Goal: Task Accomplishment & Management: Manage account settings

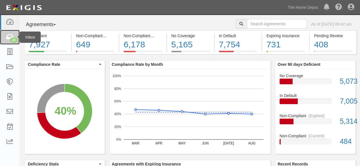
click at [15, 41] on div "22" at bounding box center [14, 40] width 8 height 5
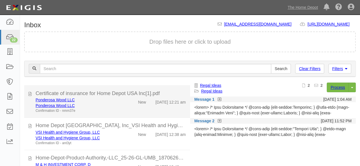
scroll to position [256, 0]
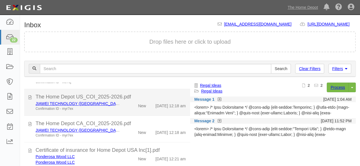
click at [121, 112] on div "JIAWEI TECHNOLOGY ([GEOGRAPHIC_DATA]) Confirmation ID - myr7ex" at bounding box center [77, 106] width 92 height 11
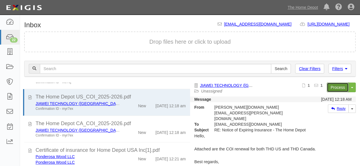
click at [331, 90] on link "Process" at bounding box center [338, 88] width 22 height 10
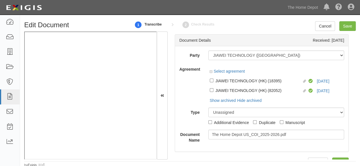
click at [314, 81] on div "Linked agreement JIAWEI TECHNOLOGY (HK) (18395) Linked agreement Compliant 9/18…" at bounding box center [276, 81] width 136 height 10
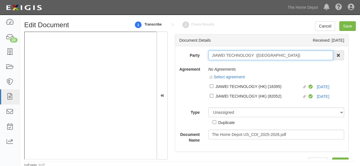
click at [274, 59] on input "JIAWEI TECHNOLOGY ([GEOGRAPHIC_DATA])" at bounding box center [270, 56] width 125 height 10
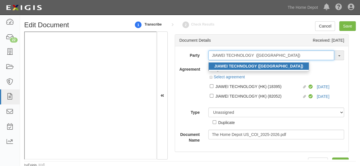
type input "JIAWEI TECHNOLOGY ([GEOGRAPHIC_DATA])"
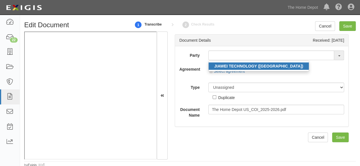
click at [250, 66] on strong "JIAWEI TECHNOLOGY (HK)" at bounding box center [258, 66] width 89 height 5
type input "JIAWEI TECHNOLOGY (HK)"
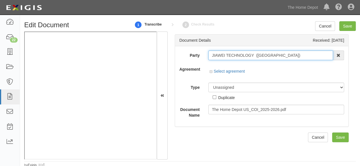
click at [238, 57] on input "JIAWEI TECHNOLOGY (HK)" at bounding box center [270, 56] width 125 height 10
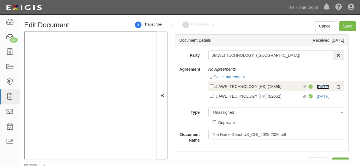
click at [317, 87] on link "9/18/25" at bounding box center [323, 87] width 13 height 5
click at [229, 87] on div "JIAWEI TECHNOLOGY (HK) (18395)" at bounding box center [258, 86] width 87 height 6
click at [213, 87] on input "Linked agreement JIAWEI TECHNOLOGY (HK) (18395) Linked agreement" at bounding box center [212, 86] width 4 height 4
checkbox input "true"
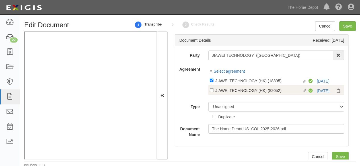
click at [227, 93] on div "JIAWEI TECHNOLOGY (HK) (82052)" at bounding box center [258, 90] width 87 height 6
click at [213, 92] on input "Linked agreement JIAWEI TECHNOLOGY (HK) (82052) Linked agreement" at bounding box center [212, 90] width 4 height 4
checkbox input "true"
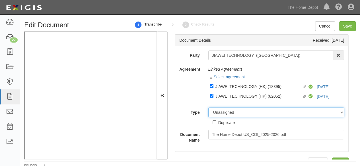
drag, startPoint x: 223, startPoint y: 112, endPoint x: 223, endPoint y: 110, distance: 2.9
click at [223, 112] on select "Unassigned Binder Cancellation Notice Certificate Contract Endorsement Insuranc…" at bounding box center [276, 113] width 136 height 10
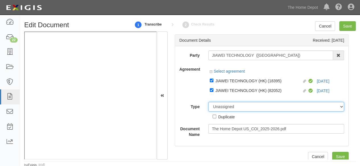
select select "CertificateDetail"
click at [208, 102] on select "Unassigned Binder Cancellation Notice Certificate Contract Endorsement Insuranc…" at bounding box center [276, 107] width 136 height 10
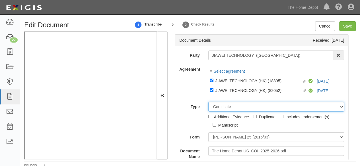
scroll to position [28, 0]
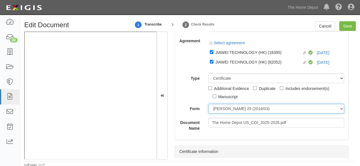
drag, startPoint x: 224, startPoint y: 108, endPoint x: 225, endPoint y: 112, distance: 4.1
click at [224, 108] on select "ACORD 25 (2016/03) ACORD 101 ACORD 855 NY (2014/05) General" at bounding box center [276, 109] width 136 height 10
select select "GeneralFormDetail"
click at [208, 104] on select "ACORD 25 (2016/03) ACORD 101 ACORD 855 NY (2014/05) General" at bounding box center [276, 109] width 136 height 10
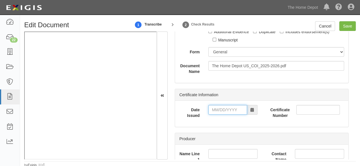
click at [219, 110] on input "Date Issued" at bounding box center [227, 110] width 39 height 10
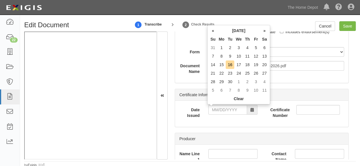
click at [215, 65] on td "14" at bounding box center [213, 65] width 9 height 9
click at [223, 110] on input "09/14/2025" at bounding box center [227, 110] width 39 height 10
click at [256, 58] on td "12" at bounding box center [255, 56] width 9 height 9
type input "09/12/2025"
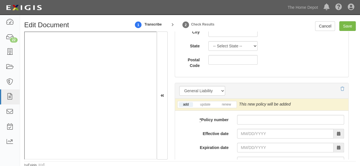
scroll to position [455, 0]
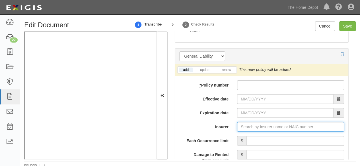
click at [246, 125] on input "Insurer" at bounding box center [290, 127] width 107 height 10
paste input "Chubb Insurance Hong Kong Limited"
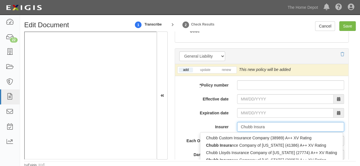
type input "Chubb Insura"
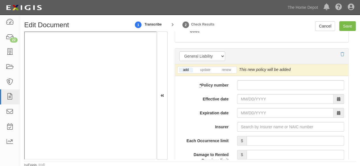
drag, startPoint x: 200, startPoint y: 123, endPoint x: 148, endPoint y: 122, distance: 52.3
click at [198, 123] on label "Insurer" at bounding box center [204, 126] width 58 height 8
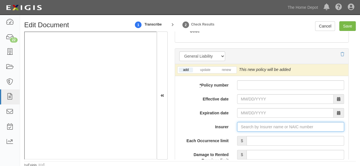
click at [237, 123] on input "Insurer" at bounding box center [290, 127] width 107 height 10
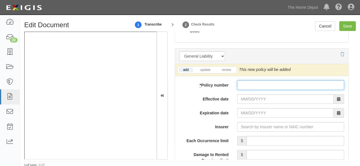
click at [249, 86] on input "* Policy number" at bounding box center [290, 86] width 107 height 10
paste input "92525135/25"
type input "92525135/25"
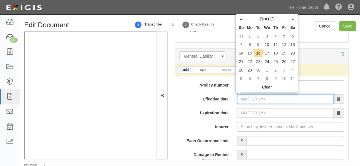
click at [249, 98] on input "Effective date" at bounding box center [285, 99] width 96 height 10
click at [284, 52] on td "19" at bounding box center [284, 53] width 9 height 9
type input "09/19/2025"
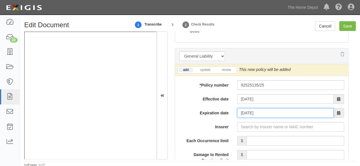
click at [245, 112] on input "09/19/2026" at bounding box center [285, 113] width 96 height 10
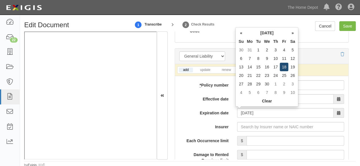
click at [284, 68] on td "18" at bounding box center [284, 67] width 9 height 9
type input "09/18/2026"
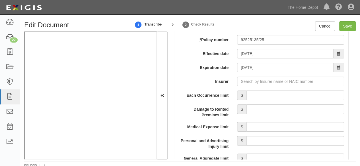
scroll to position [512, 0]
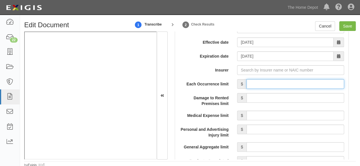
click at [277, 84] on input "Each Occurrence limit" at bounding box center [295, 84] width 98 height 10
type input "10,000,000"
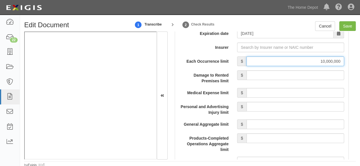
scroll to position [569, 0]
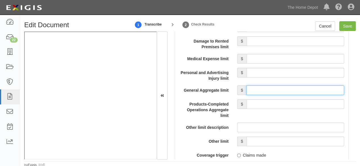
click at [253, 88] on input "General Aggregate limit" at bounding box center [295, 91] width 98 height 10
type input "10,000,000"
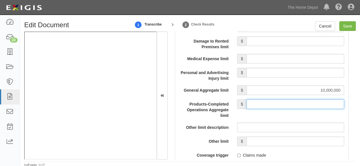
click at [271, 106] on input "Products-Completed Operations Aggregate limit" at bounding box center [295, 105] width 98 height 10
type input "10,000,000"
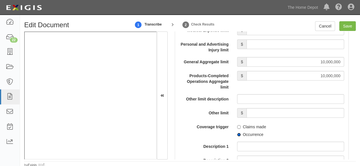
click at [237, 134] on input "Occurrence" at bounding box center [239, 135] width 4 height 4
radio input "true"
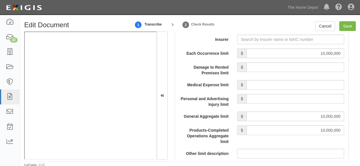
scroll to position [541, 0]
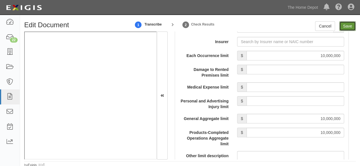
click at [347, 26] on input "Save" at bounding box center [347, 26] width 17 height 10
type input "10000000"
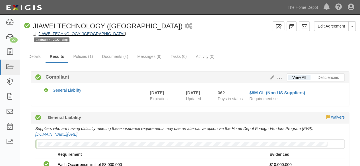
click at [63, 35] on link "JIAWEI TECHNOLOGY ([GEOGRAPHIC_DATA])" at bounding box center [81, 34] width 87 height 5
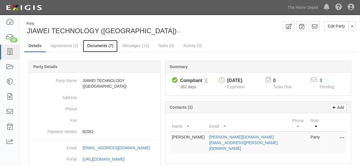
click at [91, 48] on link "Documents (7)" at bounding box center [100, 46] width 35 height 12
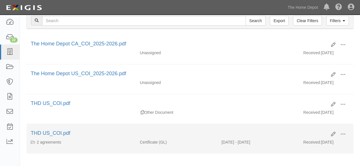
scroll to position [85, 0]
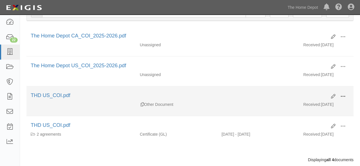
click at [344, 95] on span at bounding box center [342, 96] width 5 height 5
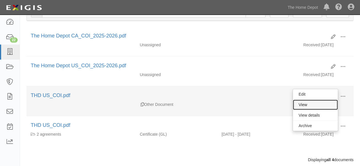
click at [320, 106] on link "View" at bounding box center [315, 105] width 45 height 10
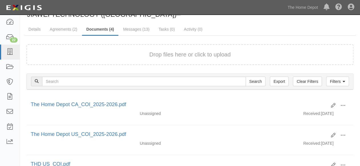
scroll to position [0, 0]
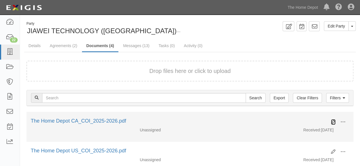
click at [333, 123] on icon at bounding box center [333, 122] width 5 height 5
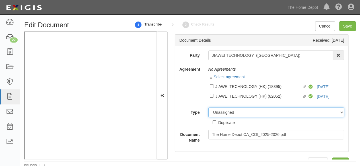
click at [220, 115] on select "Unassigned Binder Cancellation Notice Certificate Contract Endorsement Insuranc…" at bounding box center [276, 113] width 136 height 10
select select "OtherDetail"
click at [208, 108] on select "Unassigned Binder Cancellation Notice Certificate Contract Endorsement Insuranc…" at bounding box center [276, 113] width 136 height 10
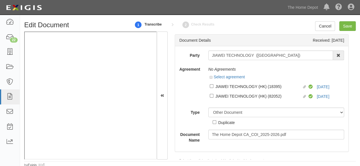
click at [226, 123] on div "Duplicate" at bounding box center [226, 122] width 17 height 6
click at [216, 123] on input "Duplicate" at bounding box center [215, 123] width 4 height 4
checkbox input "true"
drag, startPoint x: 342, startPoint y: 26, endPoint x: 339, endPoint y: 25, distance: 3.1
click at [342, 26] on input "Save" at bounding box center [347, 26] width 17 height 10
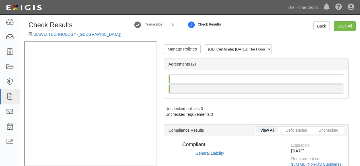
radio input "true"
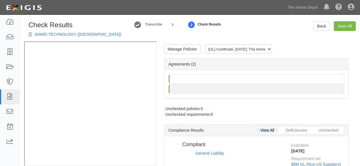
radio input "true"
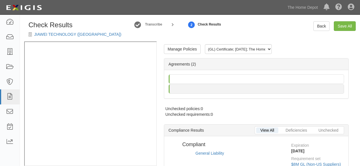
radio input "true"
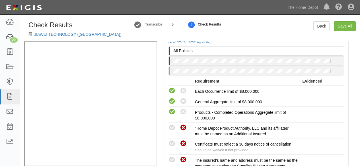
scroll to position [199, 0]
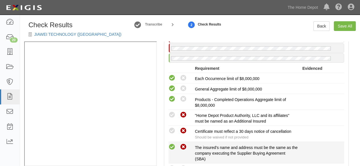
click at [172, 146] on icon at bounding box center [171, 147] width 7 height 7
radio input "true"
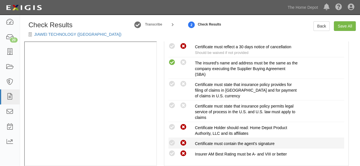
scroll to position [284, 0]
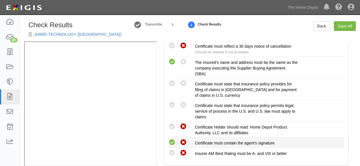
click at [173, 143] on icon at bounding box center [171, 142] width 7 height 7
radio input "true"
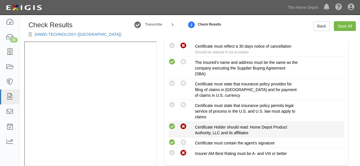
click at [171, 125] on icon at bounding box center [171, 126] width 7 height 7
radio input "true"
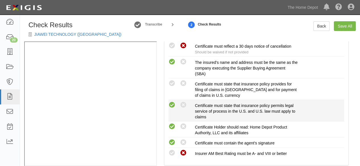
click at [174, 103] on icon at bounding box center [171, 105] width 7 height 7
radio input "true"
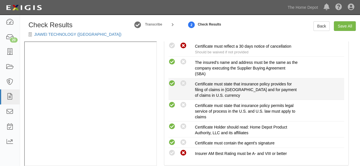
click at [172, 82] on icon at bounding box center [171, 83] width 7 height 7
radio input "true"
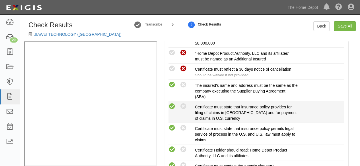
scroll to position [256, 0]
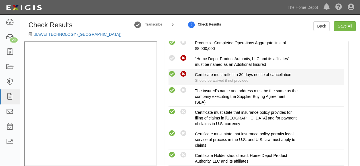
click at [172, 75] on icon at bounding box center [171, 74] width 7 height 7
radio input "true"
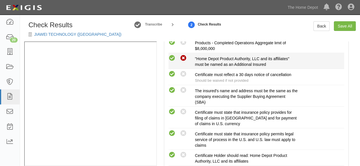
click at [173, 59] on icon at bounding box center [171, 58] width 7 height 7
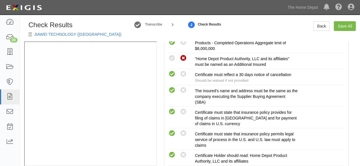
radio input "true"
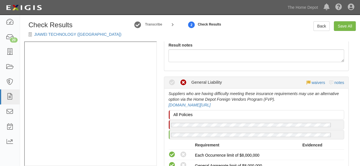
scroll to position [100, 0]
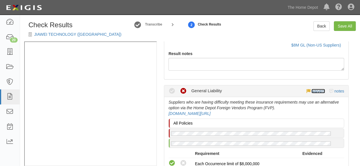
click at [315, 91] on link "waivers" at bounding box center [317, 91] width 13 height 5
select select
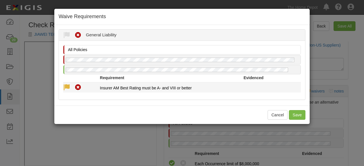
drag, startPoint x: 63, startPoint y: 85, endPoint x: 68, endPoint y: 89, distance: 6.2
click at [63, 86] on div "Waived Non-Compliant" at bounding box center [79, 87] width 41 height 7
click at [68, 89] on icon at bounding box center [66, 87] width 7 height 7
radio input "true"
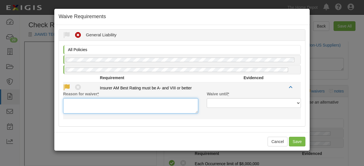
click at [79, 105] on textarea "Reason for waiver *" at bounding box center [130, 105] width 135 height 15
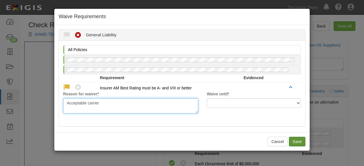
type textarea "Acceptable carrier"
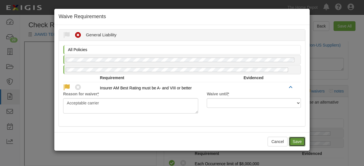
click at [296, 141] on button "Save" at bounding box center [297, 142] width 17 height 10
radio input "true"
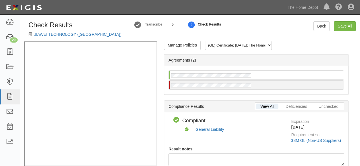
scroll to position [0, 0]
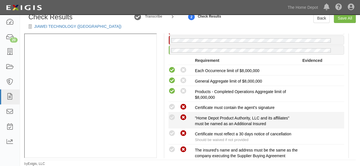
scroll to position [341, 0]
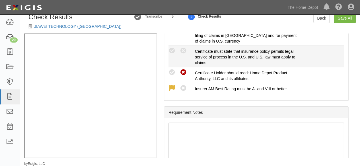
drag, startPoint x: 173, startPoint y: 72, endPoint x: 170, endPoint y: 58, distance: 14.3
click at [173, 72] on icon at bounding box center [171, 72] width 7 height 7
radio input "true"
drag, startPoint x: 173, startPoint y: 50, endPoint x: 174, endPoint y: 57, distance: 7.3
click at [173, 50] on icon at bounding box center [171, 51] width 7 height 7
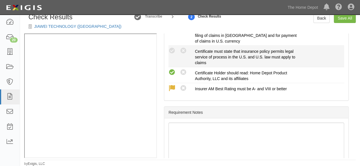
radio input "true"
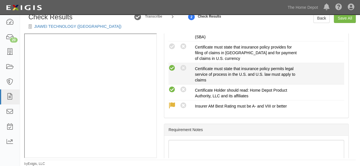
scroll to position [284, 0]
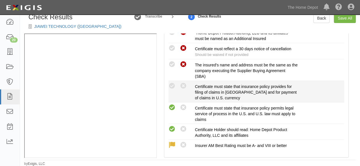
click at [171, 83] on icon at bounding box center [171, 86] width 7 height 7
radio input "true"
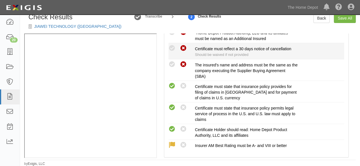
drag, startPoint x: 169, startPoint y: 61, endPoint x: 170, endPoint y: 54, distance: 7.1
click at [170, 61] on icon at bounding box center [171, 64] width 7 height 7
radio input "true"
drag, startPoint x: 171, startPoint y: 46, endPoint x: 175, endPoint y: 51, distance: 7.0
click at [172, 46] on icon at bounding box center [171, 48] width 7 height 7
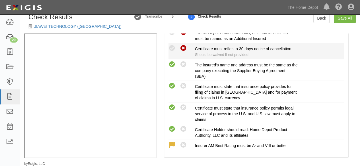
radio input "true"
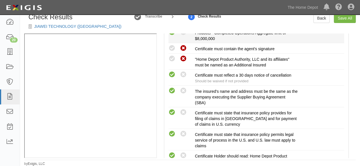
scroll to position [199, 0]
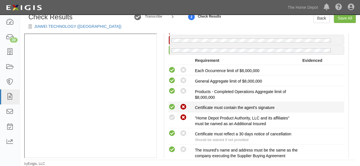
click at [171, 106] on icon at bounding box center [171, 107] width 7 height 7
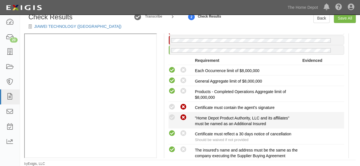
radio input "true"
drag, startPoint x: 173, startPoint y: 115, endPoint x: 184, endPoint y: 106, distance: 14.1
click at [173, 115] on icon at bounding box center [171, 117] width 7 height 7
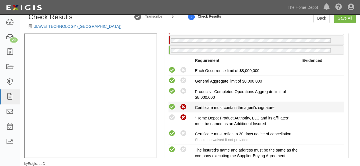
radio input "true"
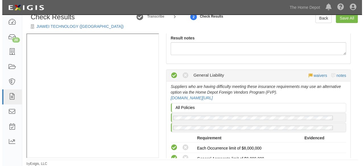
scroll to position [71, 0]
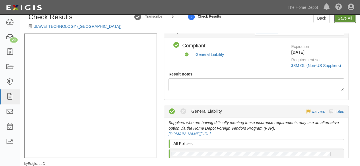
click at [348, 20] on link "Save All" at bounding box center [345, 18] width 22 height 10
radio input "false"
radio input "true"
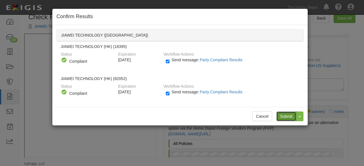
drag, startPoint x: 290, startPoint y: 117, endPoint x: 288, endPoint y: 114, distance: 3.9
click at [290, 116] on input "Submit" at bounding box center [287, 117] width 20 height 10
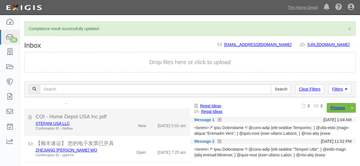
scroll to position [488, 0]
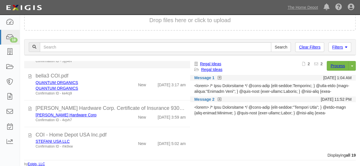
scroll to position [345, 0]
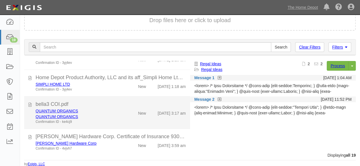
drag, startPoint x: 113, startPoint y: 122, endPoint x: 121, endPoint y: 118, distance: 8.9
click at [114, 120] on div "QUANTUM ORGANICS" at bounding box center [78, 117] width 84 height 6
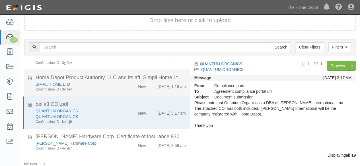
drag, startPoint x: 102, startPoint y: 66, endPoint x: 176, endPoint y: 75, distance: 73.7
click at [103, 65] on div "Confirmation ID - 3yj4ev" at bounding box center [78, 63] width 84 height 5
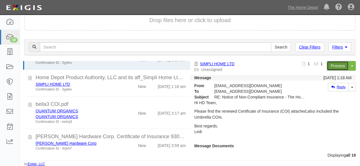
click at [332, 69] on link "Process" at bounding box center [338, 66] width 22 height 10
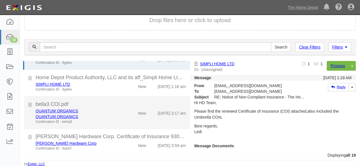
drag, startPoint x: 118, startPoint y: 118, endPoint x: 136, endPoint y: 114, distance: 18.1
click at [118, 118] on div "QUANTUM ORGANICS QUANTUM ORGANICS Confirmation ID - ke4cj9" at bounding box center [77, 116] width 92 height 16
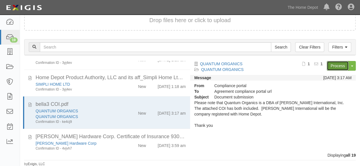
click at [332, 65] on link "Process" at bounding box center [338, 66] width 22 height 10
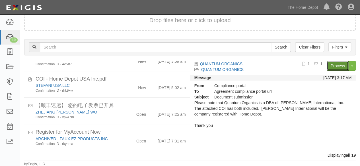
scroll to position [430, 0]
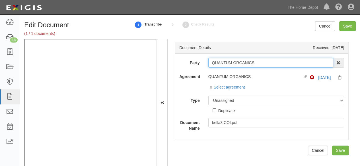
click at [258, 63] on input "QUANTUM ORGANICS" at bounding box center [270, 63] width 125 height 10
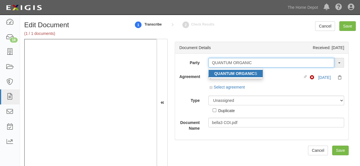
type input "QUANTUM ORGANIC"
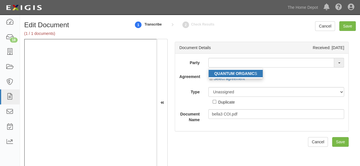
click at [248, 72] on strong "QUANTUM ORGANIC" at bounding box center [234, 73] width 40 height 5
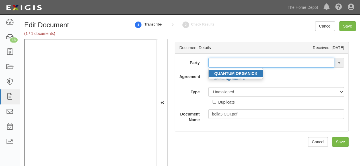
type input "QUANTUM ORGANICS"
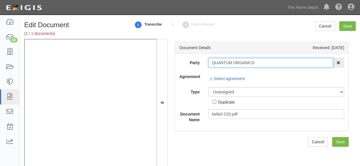
click at [231, 62] on input "QUANTUM ORGANICS" at bounding box center [270, 63] width 125 height 10
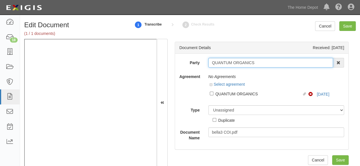
click at [231, 62] on input "QUANTUM ORGANICS" at bounding box center [270, 63] width 125 height 10
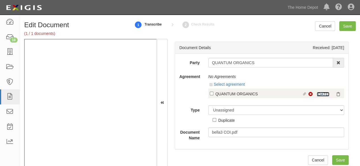
click at [317, 94] on link "2/15/26" at bounding box center [323, 94] width 13 height 5
click at [218, 94] on div "QUANTUM ORGANICS" at bounding box center [258, 94] width 87 height 6
click at [213, 94] on input "Linked agreement QUANTUM ORGANICS Linked agreement" at bounding box center [212, 94] width 4 height 4
checkbox input "true"
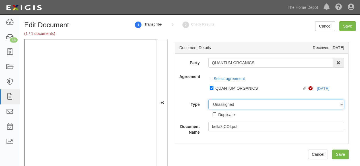
click at [220, 104] on select "Unassigned Binder Cancellation Notice Certificate Contract Endorsement Insuranc…" at bounding box center [276, 105] width 136 height 10
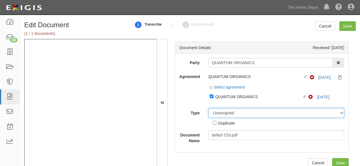
select select "CertificateDetail"
click at [208, 108] on select "Unassigned Binder Cancellation Notice Certificate Contract Endorsement Insuranc…" at bounding box center [276, 113] width 136 height 10
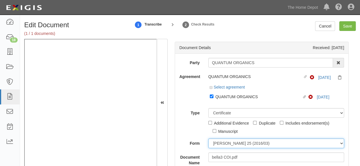
click at [244, 144] on select "ACORD 25 (2016/03) ACORD 101 ACORD 855 NY (2014/05) General" at bounding box center [276, 144] width 136 height 10
select select "GeneralFormDetail"
click at [208, 139] on select "ACORD 25 (2016/03) ACORD 101 ACORD 855 NY (2014/05) General" at bounding box center [276, 144] width 136 height 10
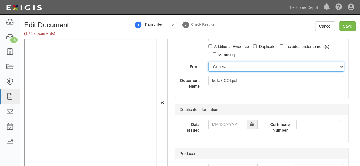
scroll to position [85, 0]
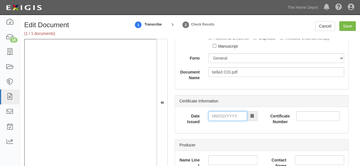
click at [229, 117] on input "Date Issued" at bounding box center [227, 117] width 39 height 10
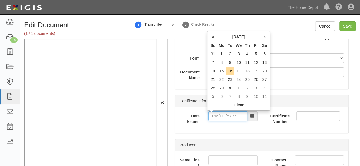
drag, startPoint x: 225, startPoint y: 118, endPoint x: 196, endPoint y: 106, distance: 32.0
click at [220, 115] on input "Date Issued" at bounding box center [227, 117] width 39 height 10
type input "02/25/2025"
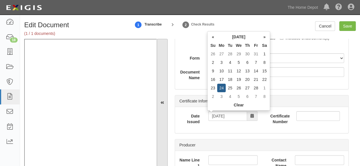
drag, startPoint x: 231, startPoint y: 89, endPoint x: 158, endPoint y: 96, distance: 73.7
click at [231, 89] on td "25" at bounding box center [230, 88] width 9 height 9
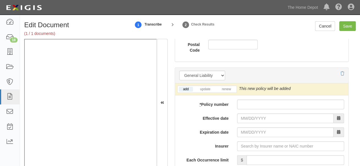
scroll to position [455, 0]
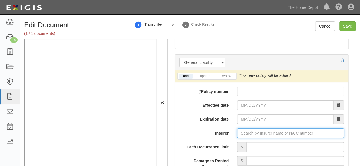
click at [248, 133] on input "Insurer" at bounding box center [290, 134] width 107 height 10
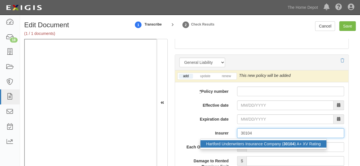
click at [243, 144] on div "Hartford Underwriters Insurance Company ( 30104 ) A+ XV Rating" at bounding box center [263, 144] width 126 height 7
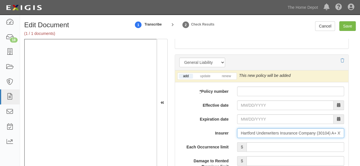
type input "Hartford Underwriters Insurance Company (30104) A+ XV Rating"
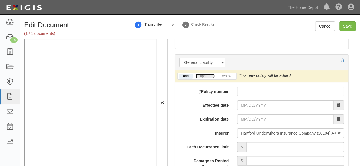
click at [207, 74] on link "update" at bounding box center [205, 76] width 19 height 5
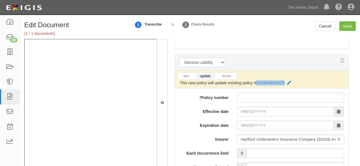
drag, startPoint x: 286, startPoint y: 84, endPoint x: 257, endPoint y: 84, distance: 28.5
click at [255, 84] on div "This new policy will update existing policy # 02SBAAW2HZ8" at bounding box center [235, 83] width 111 height 6
copy link "02SBAAW2HZ8"
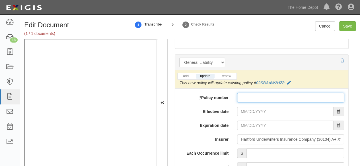
click at [247, 95] on input "* Policy number" at bounding box center [290, 98] width 107 height 10
paste input "02SBAAW2HZ8"
type input "02SBAAW2HZ8"
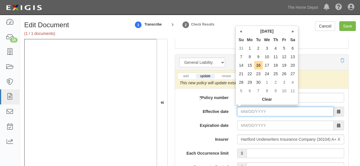
click at [245, 110] on input "Effective date" at bounding box center [285, 112] width 96 height 10
type input "02/15/2025"
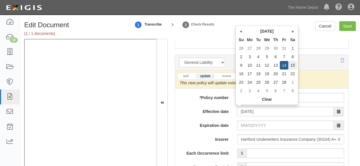
type input "02/15/2026"
click at [293, 68] on td "15" at bounding box center [292, 65] width 9 height 9
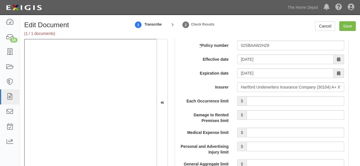
scroll to position [512, 0]
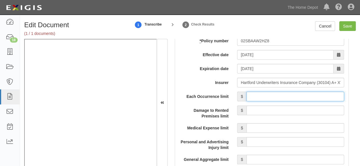
click at [274, 94] on input "Each Occurrence limit" at bounding box center [295, 97] width 98 height 10
type input "2,000,000"
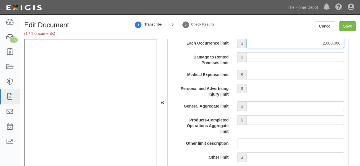
scroll to position [569, 0]
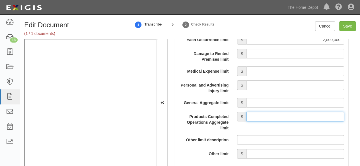
drag, startPoint x: 260, startPoint y: 114, endPoint x: 263, endPoint y: 109, distance: 6.4
click at [260, 114] on input "Products-Completed Operations Aggregate limit" at bounding box center [295, 117] width 98 height 10
type input "2,000,000"
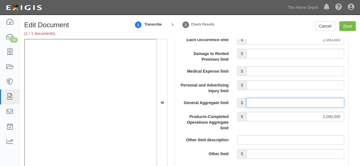
click at [264, 101] on input "General Aggregate limit" at bounding box center [295, 103] width 98 height 10
type input "2,000,000"
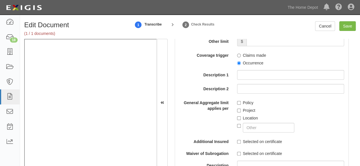
scroll to position [683, 0]
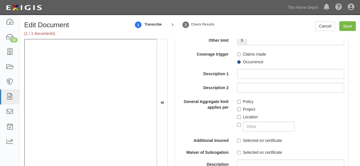
click at [237, 61] on input "Occurrence" at bounding box center [239, 62] width 4 height 4
radio input "true"
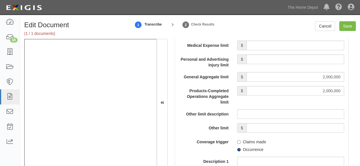
scroll to position [597, 0]
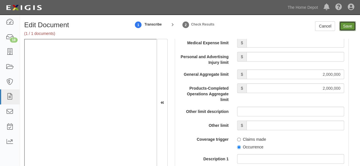
click at [341, 26] on input "Save" at bounding box center [347, 26] width 17 height 10
type input "2000000"
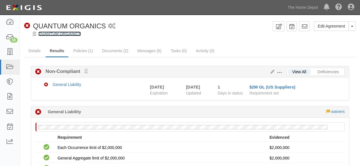
click at [64, 34] on link "QUANTUM ORGANICS" at bounding box center [59, 34] width 42 height 5
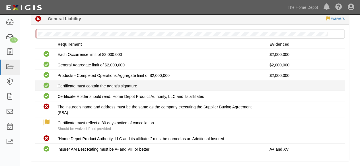
scroll to position [122, 0]
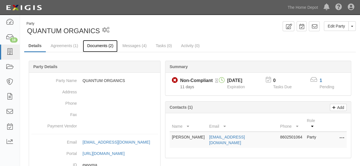
click at [99, 45] on link "Documents (2)" at bounding box center [100, 46] width 35 height 12
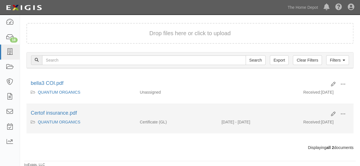
scroll to position [38, 0]
click at [341, 112] on span at bounding box center [342, 114] width 5 height 5
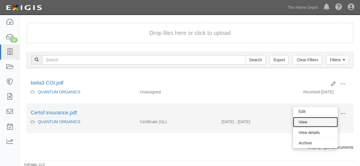
click at [322, 120] on link "View" at bounding box center [315, 122] width 45 height 10
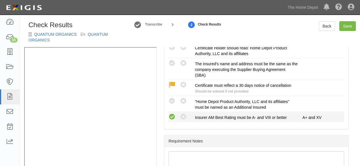
scroll to position [199, 0]
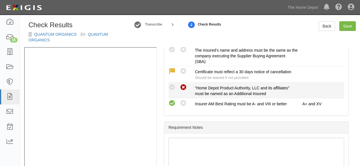
click at [182, 87] on icon at bounding box center [183, 87] width 7 height 7
radio input "true"
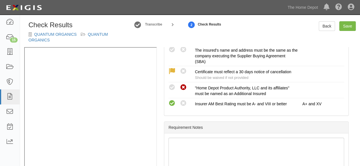
scroll to position [142, 0]
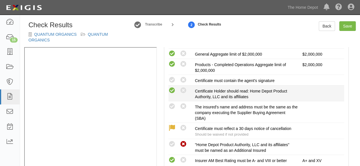
drag, startPoint x: 172, startPoint y: 108, endPoint x: 168, endPoint y: 92, distance: 15.7
click at [171, 106] on icon at bounding box center [171, 106] width 7 height 7
radio input "true"
click at [170, 88] on icon at bounding box center [171, 90] width 7 height 7
radio input "true"
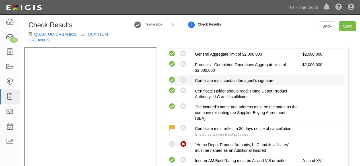
click at [172, 80] on icon at bounding box center [171, 80] width 7 height 7
radio input "true"
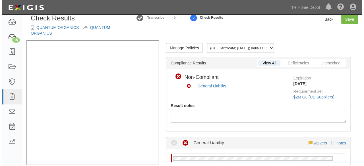
scroll to position [0, 0]
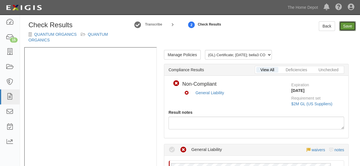
click at [342, 28] on link "Save" at bounding box center [347, 26] width 17 height 10
radio input "true"
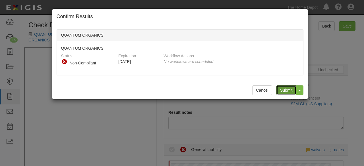
drag, startPoint x: 284, startPoint y: 87, endPoint x: 170, endPoint y: 2, distance: 142.8
click at [284, 87] on input "Submit" at bounding box center [287, 91] width 20 height 10
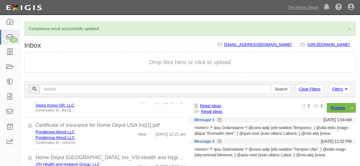
scroll to position [142, 0]
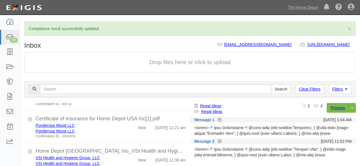
drag, startPoint x: 110, startPoint y: 139, endPoint x: 210, endPoint y: 142, distance: 100.5
click at [110, 139] on div "Confirmation ID - nmm37e" at bounding box center [78, 136] width 84 height 5
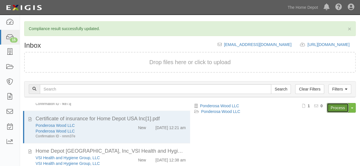
click at [335, 109] on link "Process" at bounding box center [338, 108] width 22 height 10
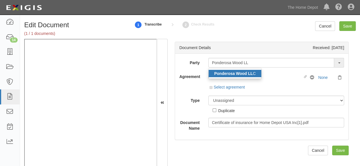
type input "Ponderosa Wood LL"
click at [245, 74] on strong "Ponderosa Wood LL" at bounding box center [233, 73] width 39 height 5
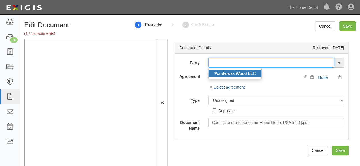
type input "Ponderosa Wood LLC"
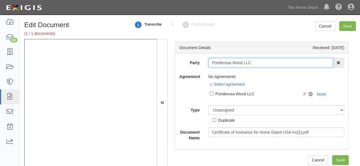
click at [234, 64] on input "Ponderosa Wood LLC" at bounding box center [270, 63] width 125 height 10
click at [233, 64] on input "Ponderosa Wood LLC" at bounding box center [270, 63] width 125 height 10
click at [230, 63] on input "Ponderosa Wood LLC" at bounding box center [270, 63] width 125 height 10
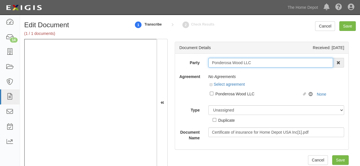
click at [230, 63] on input "Ponderosa Wood LLC" at bounding box center [270, 63] width 125 height 10
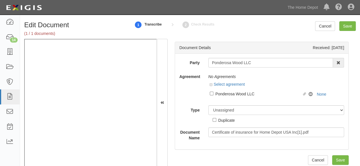
drag, startPoint x: 219, startPoint y: 95, endPoint x: 219, endPoint y: 99, distance: 4.0
click at [219, 95] on div "Ponderosa Wood LLC" at bounding box center [258, 94] width 87 height 6
click at [213, 95] on input "Linked agreement Ponderosa Wood LLC Linked agreement" at bounding box center [212, 94] width 4 height 4
checkbox input "true"
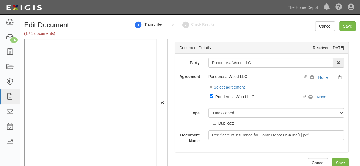
click at [218, 107] on div "Party Ponderosa Wood LLC Ponderosa Wood LL C 1000576868 Ontario Inc. 10 STRAWBE…" at bounding box center [261, 101] width 165 height 86
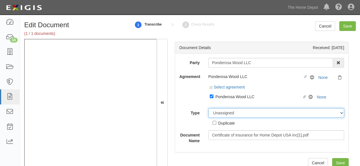
click at [218, 117] on select "Unassigned Binder Cancellation Notice Certificate Contract Endorsement Insuranc…" at bounding box center [276, 113] width 136 height 10
select select "OtherDetail"
click at [208, 108] on select "Unassigned Binder Cancellation Notice Certificate Contract Endorsement Insuranc…" at bounding box center [276, 113] width 136 height 10
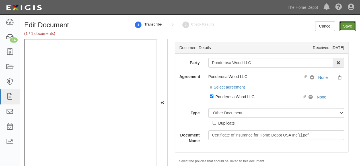
drag, startPoint x: 350, startPoint y: 28, endPoint x: 296, endPoint y: 28, distance: 54.6
click at [333, 29] on div "Cancel Save" at bounding box center [335, 26] width 41 height 10
click at [344, 29] on input "Save" at bounding box center [347, 26] width 17 height 10
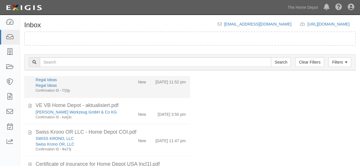
scroll to position [57, 0]
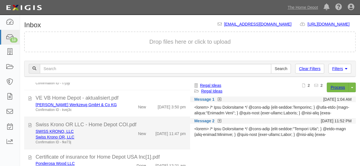
drag, startPoint x: 123, startPoint y: 134, endPoint x: 128, endPoint y: 133, distance: 5.3
click at [124, 135] on div "New" at bounding box center [137, 133] width 26 height 8
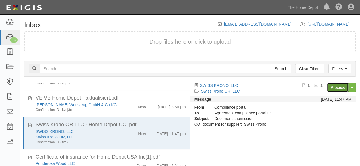
click at [335, 85] on link "Process" at bounding box center [338, 88] width 22 height 10
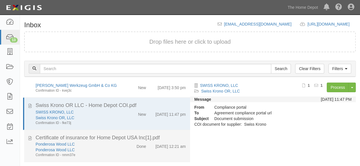
scroll to position [85, 0]
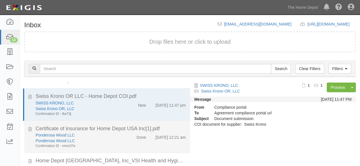
click at [118, 143] on div "Ponderosa Wood LLC Ponderosa Wood LLC Confirmation ID - nmm37e" at bounding box center [77, 141] width 92 height 16
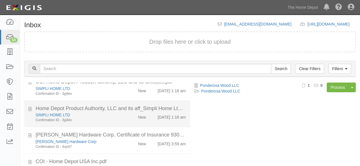
scroll to position [256, 0]
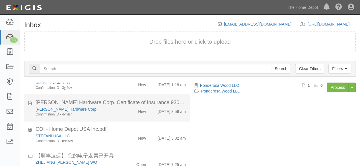
click at [121, 117] on div "[PERSON_NAME] Hardware Corp Confirmation ID - 4vjvh7 New [DATE] 3:59 am" at bounding box center [110, 112] width 159 height 11
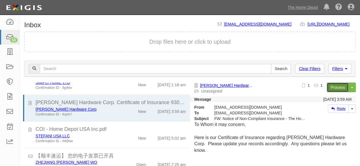
click at [333, 88] on link "Process" at bounding box center [338, 88] width 22 height 10
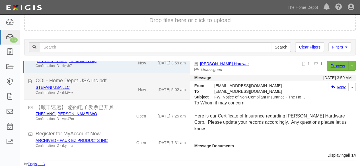
scroll to position [255, 0]
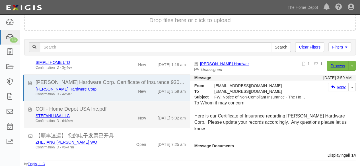
click at [125, 118] on div "New" at bounding box center [137, 117] width 26 height 8
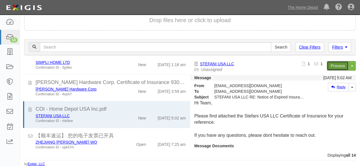
click at [329, 67] on link "Process" at bounding box center [338, 66] width 22 height 10
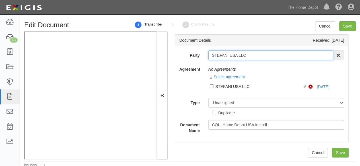
click at [248, 56] on input "STEFANI USA LLC" at bounding box center [270, 56] width 125 height 10
type input "STEFANI USA LL"
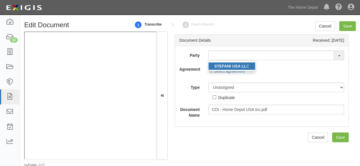
click at [232, 67] on strong "STEFANI USA LL" at bounding box center [230, 66] width 32 height 5
type input "STEFANI USA LLC"
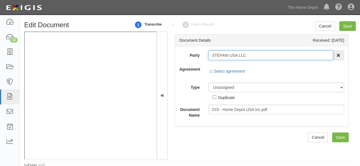
click at [222, 55] on input "STEFANI USA LLC" at bounding box center [270, 56] width 125 height 10
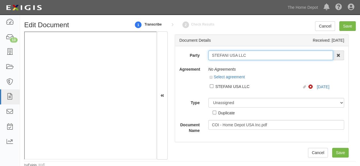
click at [222, 55] on input "STEFANI USA LLC" at bounding box center [270, 56] width 125 height 10
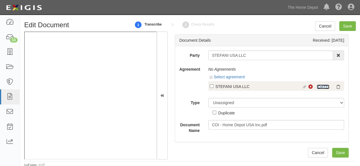
click at [319, 87] on link "9/6/25" at bounding box center [323, 87] width 13 height 5
click at [220, 88] on div "STEFANI USA LLC" at bounding box center [258, 86] width 87 height 6
click at [213, 88] on input "Linked agreement STEFANI USA LLC Linked agreement" at bounding box center [212, 86] width 4 height 4
checkbox input "true"
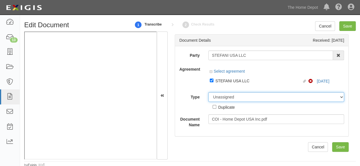
click at [222, 98] on div "Party STEFANI USA LLC STEFANI USA LL C 1000576868 Ontario Inc. 10 STRAWBERRY ST…" at bounding box center [261, 89] width 165 height 77
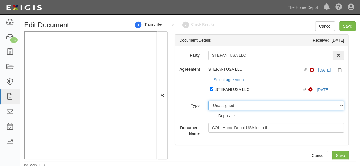
select select "CertificateDetail"
click at [208, 101] on select "Unassigned Binder Cancellation Notice Certificate Contract Endorsement Insuranc…" at bounding box center [276, 106] width 136 height 10
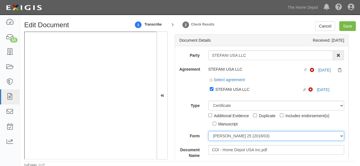
click at [227, 137] on select "[PERSON_NAME] 25 (2016/03) [PERSON_NAME] 101 [PERSON_NAME] 855 NY (2014/05) Gen…" at bounding box center [276, 136] width 136 height 10
select select "GeneralFormDetail"
click at [208, 131] on select "[PERSON_NAME] 25 (2016/03) [PERSON_NAME] 101 [PERSON_NAME] 855 NY (2014/05) Gen…" at bounding box center [276, 136] width 136 height 10
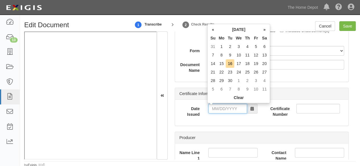
click at [217, 109] on input "Date Issued" at bounding box center [227, 109] width 39 height 10
type input "09/15/2025"
drag, startPoint x: 222, startPoint y: 62, endPoint x: 221, endPoint y: 65, distance: 3.3
click at [221, 65] on td "15" at bounding box center [221, 63] width 9 height 9
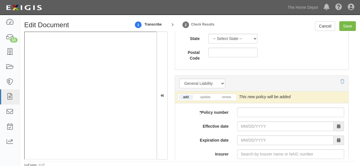
scroll to position [484, 0]
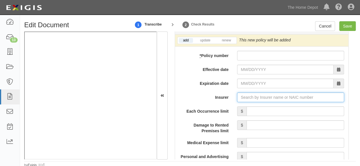
click at [245, 96] on input "Insurer" at bounding box center [290, 98] width 107 height 10
paste input "Penn-America Insurance Company"
type input "Penn-America Insurance Company (32859) A X Rating"
type input "Penn-America Insurance Company"
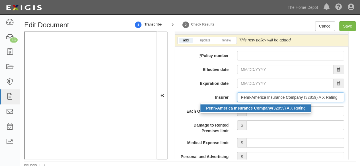
click at [244, 109] on strong "Penn-America Insurance Company" at bounding box center [239, 108] width 66 height 5
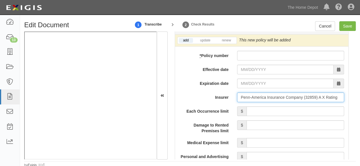
type input "Penn-America Insurance Company (32859) A X Rating"
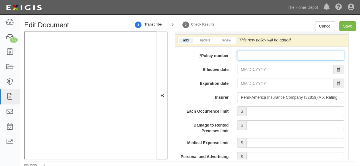
click at [246, 55] on input "* Policy number" at bounding box center [290, 56] width 107 height 10
paste input "PAV0532049"
type input "PAV0532049"
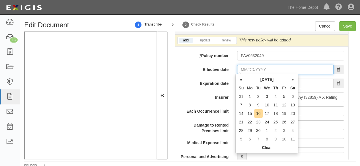
click at [247, 68] on input "Effective date" at bounding box center [285, 70] width 96 height 10
click at [240, 105] on td "7" at bounding box center [241, 105] width 9 height 9
type input "09/07/2025"
type input "09/07/2026"
drag, startPoint x: 243, startPoint y: 71, endPoint x: 282, endPoint y: 87, distance: 42.7
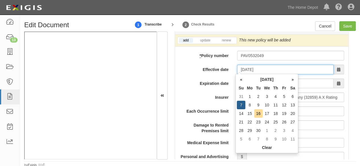
click at [243, 71] on input "09/07/2025" at bounding box center [285, 70] width 96 height 10
click at [292, 96] on td "6" at bounding box center [292, 96] width 9 height 9
type input "09/06/2025"
type input "09/06/2026"
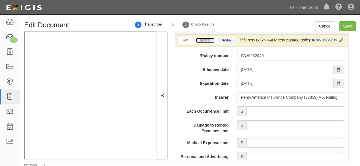
click at [205, 38] on link "update" at bounding box center [205, 40] width 19 height 5
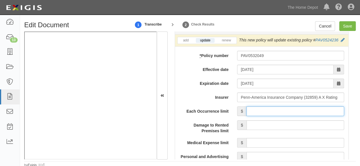
drag, startPoint x: 280, startPoint y: 116, endPoint x: 279, endPoint y: 112, distance: 3.3
click at [280, 116] on input "Each Occurrence limit" at bounding box center [295, 112] width 98 height 10
type input "2,000,000"
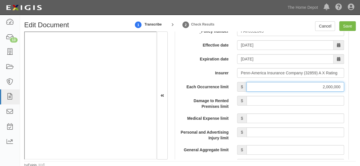
scroll to position [541, 0]
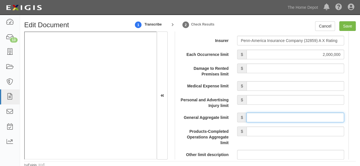
click at [283, 119] on input "General Aggregate limit" at bounding box center [295, 118] width 98 height 10
type input "2,000,000"
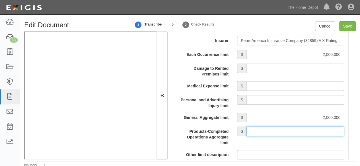
drag, startPoint x: 284, startPoint y: 137, endPoint x: 283, endPoint y: 132, distance: 5.3
click at [284, 135] on input "Products-Completed Operations Aggregate limit" at bounding box center [295, 132] width 98 height 10
type input "2,000,000"
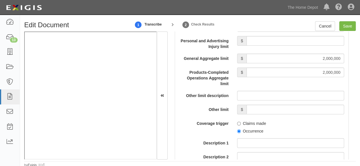
scroll to position [626, 0]
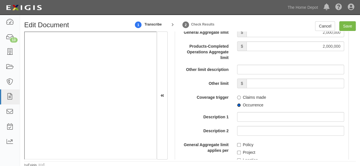
drag, startPoint x: 237, startPoint y: 112, endPoint x: 240, endPoint y: 138, distance: 26.6
click at [237, 108] on label "Occurrence" at bounding box center [250, 105] width 26 height 6
click at [237, 107] on input "Occurrence" at bounding box center [239, 106] width 4 height 4
radio input "true"
click at [237, 147] on input "Policy" at bounding box center [239, 145] width 4 height 4
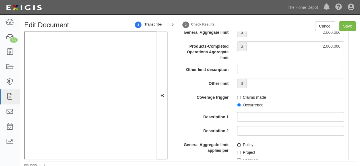
checkbox input "true"
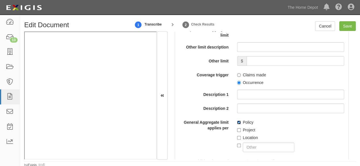
scroll to position [683, 0]
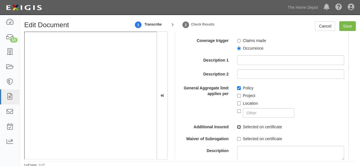
click at [237, 129] on input "Selected on certificate" at bounding box center [239, 127] width 4 height 4
checkbox input "true"
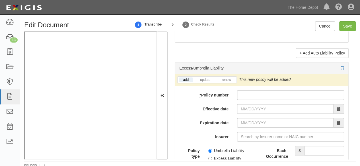
scroll to position [1252, 0]
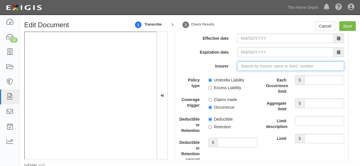
click at [246, 69] on input "Insurer" at bounding box center [290, 66] width 107 height 10
paste input "Nautilus Insurance Company"
type input "Nautilus Insurance Company (17370) A+ XV Rating"
type input "Nautilus Insurance Company"
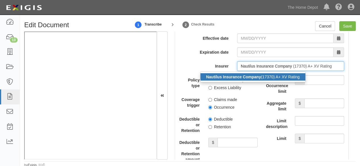
click at [245, 79] on strong "Nautilus Insurance Company" at bounding box center [233, 77] width 55 height 5
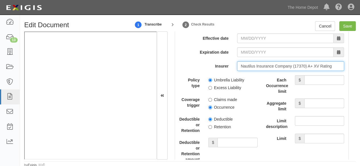
type input "Nautilus Insurance Company (17370) A+ XV Rating"
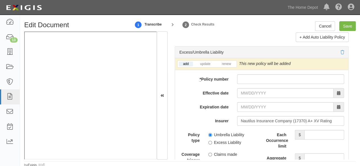
scroll to position [1195, 0]
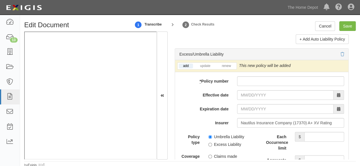
click at [244, 85] on input "* Policy number" at bounding box center [290, 82] width 107 height 10
paste input "AN1361383"
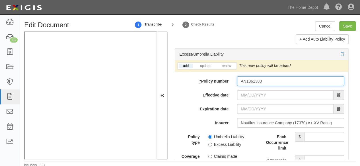
type input "AN1361383"
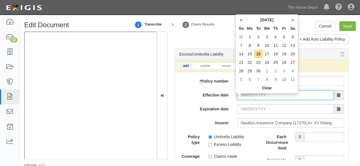
click at [248, 98] on input "Effective date" at bounding box center [285, 95] width 96 height 10
click at [292, 38] on td "6" at bounding box center [292, 37] width 9 height 9
type input "09/06/2025"
type input "09/06/2026"
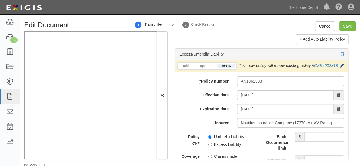
click at [340, 68] on icon at bounding box center [342, 66] width 4 height 4
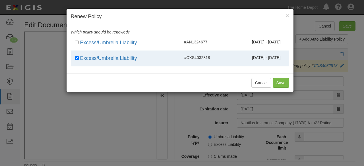
drag, startPoint x: 195, startPoint y: 37, endPoint x: 202, endPoint y: 57, distance: 21.2
click at [197, 43] on li "Excess/Umbrella Liability #AN1324677 09/06/2024 - 09/06/2025" at bounding box center [180, 43] width 218 height 16
checkbox input "true"
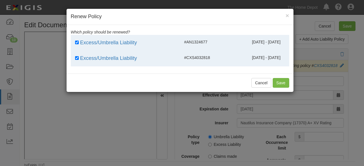
click at [203, 59] on span "#CXS4032818" at bounding box center [197, 57] width 26 height 5
checkbox input "false"
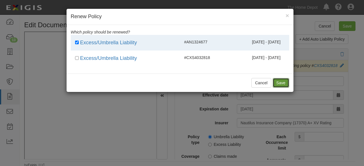
click at [279, 84] on button "Save" at bounding box center [281, 83] width 17 height 10
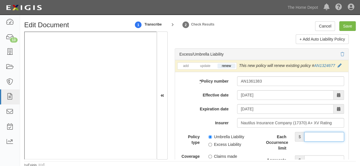
click at [320, 140] on input "Each Occurrence limit" at bounding box center [324, 137] width 40 height 10
type input "5,000,000"
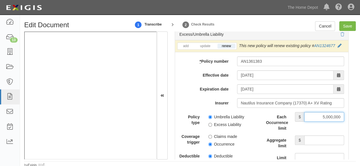
scroll to position [1223, 0]
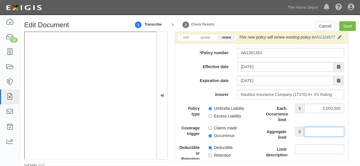
drag, startPoint x: 323, startPoint y: 135, endPoint x: 321, endPoint y: 131, distance: 3.7
click at [323, 135] on input "Aggregate limit" at bounding box center [324, 132] width 40 height 10
type input "5,000,000"
drag, startPoint x: 203, startPoint y: 39, endPoint x: 206, endPoint y: 42, distance: 4.0
click at [203, 40] on link "update" at bounding box center [205, 37] width 19 height 5
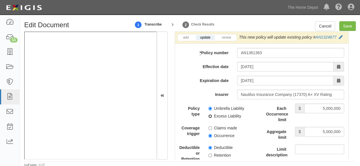
drag, startPoint x: 207, startPoint y: 121, endPoint x: 210, endPoint y: 129, distance: 8.6
click at [209, 124] on div "Policy type Umbrella Liability Excess Liability Coverage trigger Claims made Oc…" at bounding box center [218, 165] width 78 height 123
drag, startPoint x: 208, startPoint y: 140, endPoint x: 209, endPoint y: 133, distance: 7.1
click at [208, 138] on input "Occurrence" at bounding box center [210, 136] width 4 height 4
radio input "true"
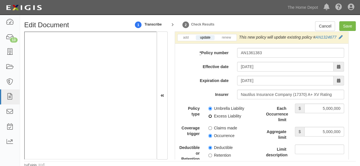
click at [209, 118] on input "Excess Liability" at bounding box center [210, 117] width 4 height 4
radio input "true"
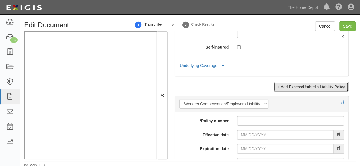
click at [292, 92] on link "+ Add Excess/Umbrella Liability Policy" at bounding box center [311, 87] width 75 height 10
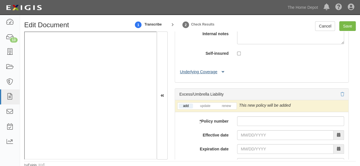
drag, startPoint x: 207, startPoint y: 68, endPoint x: 209, endPoint y: 83, distance: 15.5
click at [207, 69] on button "Underlying Coverage" at bounding box center [202, 72] width 47 height 6
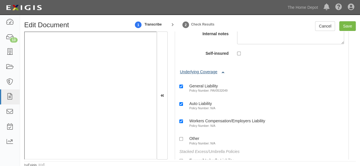
scroll to position [1530, 0]
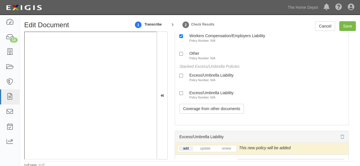
drag, startPoint x: 202, startPoint y: 77, endPoint x: 208, endPoint y: 99, distance: 23.5
click at [203, 79] on small "Policy Number: N/A" at bounding box center [202, 80] width 26 height 3
click at [183, 78] on input "Excess/Umbrella Liability Policy Number: N/A" at bounding box center [181, 76] width 4 height 4
checkbox input "true"
click at [209, 96] on small "Policy Number: N/A" at bounding box center [202, 97] width 26 height 3
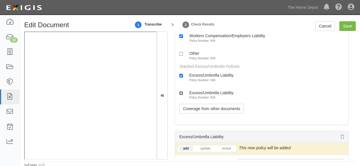
click at [183, 95] on input "Excess/Umbrella Liability Policy Number: N/A" at bounding box center [181, 94] width 4 height 4
checkbox input "true"
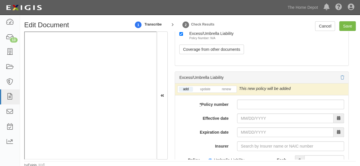
scroll to position [1644, 0]
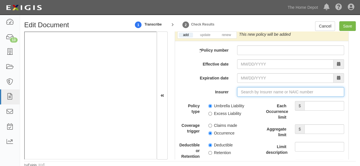
click at [246, 88] on input "Insurer" at bounding box center [290, 92] width 107 height 10
paste input "Scottsdale Insurance Company"
type input "Scottsdale Insurance Company (41297) A XV Rating"
type input "Scottsdale Insurance Company"
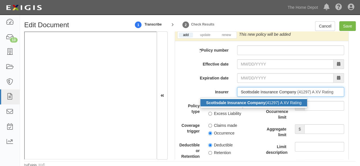
click at [247, 101] on strong "Scottsdale Insurance Company" at bounding box center [235, 103] width 59 height 5
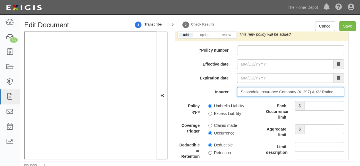
type input "Scottsdale Insurance Company (41297) A XV Rating"
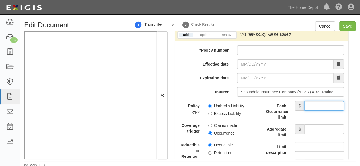
click at [312, 104] on input "Each Occurrence limit" at bounding box center [324, 106] width 40 height 10
type input "1,000,000"
click at [324, 125] on input "Aggregate limit" at bounding box center [324, 130] width 40 height 10
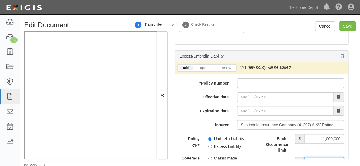
scroll to position [1587, 0]
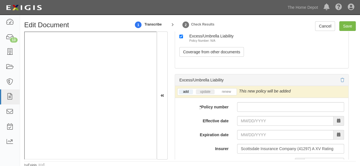
type input "1,000,000"
click at [207, 90] on link "update" at bounding box center [205, 92] width 19 height 5
click at [340, 90] on icon at bounding box center [341, 92] width 4 height 4
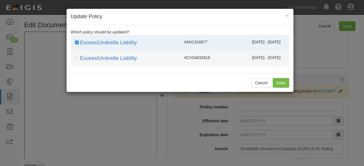
drag, startPoint x: 209, startPoint y: 59, endPoint x: 209, endPoint y: 43, distance: 15.9
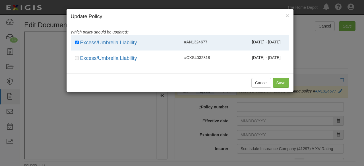
click at [209, 59] on span "#CXS4032818" at bounding box center [197, 57] width 26 height 5
drag, startPoint x: 209, startPoint y: 40, endPoint x: 215, endPoint y: 42, distance: 6.6
click at [209, 40] on div "#AN1324677" at bounding box center [198, 42] width 36 height 6
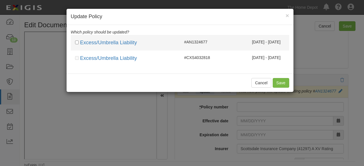
drag, startPoint x: 188, startPoint y: 29, endPoint x: 196, endPoint y: 37, distance: 10.7
click at [196, 37] on div "Which policy should be updated? Which policy should be renewed? Excess/Umbrella…" at bounding box center [180, 49] width 227 height 49
click at [205, 46] on div "Excess/Umbrella Liability #AN1324677 09/06/2024 - 09/06/2025" at bounding box center [180, 42] width 218 height 7
checkbox input "true"
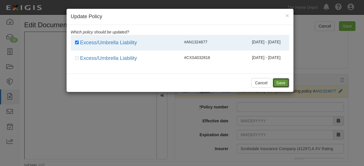
click at [287, 84] on button "Save" at bounding box center [281, 83] width 17 height 10
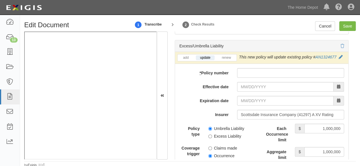
scroll to position [1644, 0]
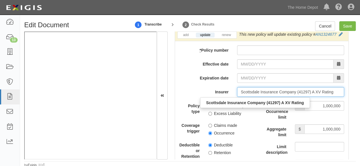
drag, startPoint x: 238, startPoint y: 89, endPoint x: 364, endPoint y: 106, distance: 126.8
click at [360, 106] on html "Toggle navigation Dashboard 13 Inbox Parties Agreements Coverages Documents Mes…" at bounding box center [180, 84] width 360 height 168
paste input "Nautilus Insurance Company"
type input "Nautilus Insurance Company (17370) A+ XV Rating"
type input "Nautilus Insurance Company"
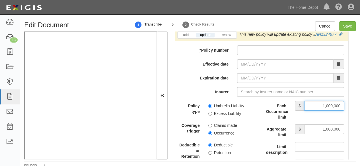
drag, startPoint x: 316, startPoint y: 104, endPoint x: 354, endPoint y: 110, distance: 37.7
click at [354, 110] on div "Document Details Received: 09/16/2025 Party STEFANI USA LLC STEFANI USA LL C 10…" at bounding box center [262, 96] width 188 height 128
type input "5,000,000"
drag, startPoint x: 311, startPoint y: 122, endPoint x: 313, endPoint y: 124, distance: 3.4
click at [313, 125] on input "1,000,000" at bounding box center [324, 130] width 40 height 10
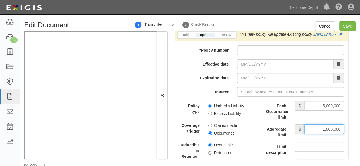
drag, startPoint x: 314, startPoint y: 125, endPoint x: 357, endPoint y: 129, distance: 43.4
click at [357, 129] on div "Edit Document 1 Transcribe 2 Check Results Cancel Save Document Details Receive…" at bounding box center [190, 94] width 340 height 147
type input "5,000,000"
click at [208, 112] on input "Excess Liability" at bounding box center [210, 114] width 4 height 4
radio input "true"
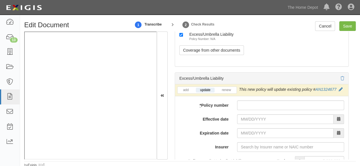
scroll to position [1587, 0]
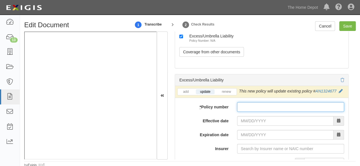
click at [248, 103] on input "* Policy number" at bounding box center [290, 107] width 107 height 10
paste input "AN1361383"
type input "AN1361383"
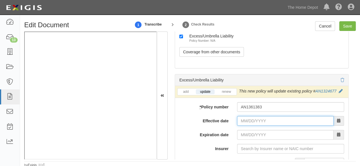
click at [251, 117] on input "Effective date" at bounding box center [285, 121] width 96 height 10
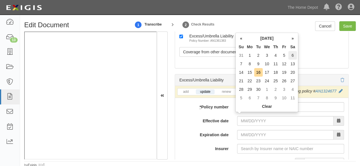
click at [293, 57] on td "6" at bounding box center [292, 55] width 9 height 9
type input "09/06/2025"
type input "09/06/2026"
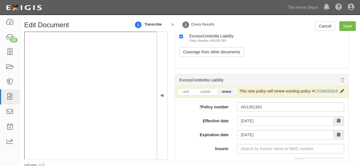
click at [341, 90] on icon at bounding box center [342, 92] width 4 height 4
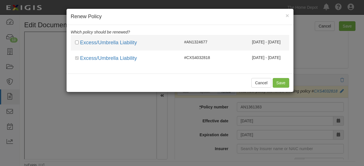
click at [188, 42] on span "#AN1324677" at bounding box center [195, 42] width 23 height 5
checkbox input "true"
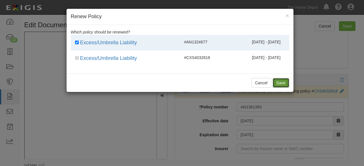
click at [281, 83] on button "Save" at bounding box center [281, 83] width 17 height 10
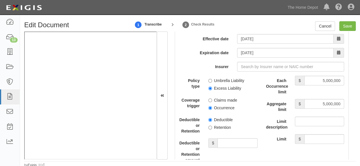
scroll to position [1672, 0]
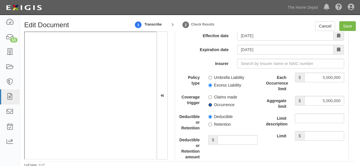
click at [209, 103] on input "Occurrence" at bounding box center [210, 105] width 4 height 4
radio input "true"
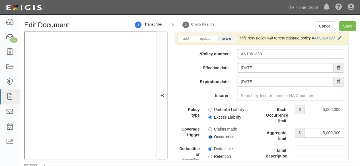
scroll to position [1644, 0]
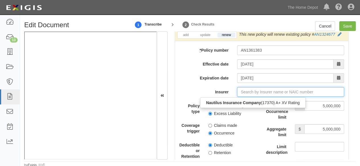
click at [250, 88] on input "Insurer" at bounding box center [290, 92] width 107 height 10
paste input "Nautilus Insurance Company"
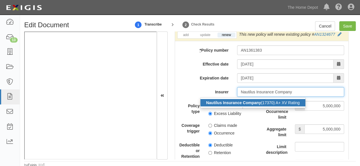
click at [248, 101] on strong "Nautilus Insurance Company" at bounding box center [233, 103] width 55 height 5
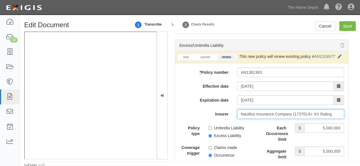
scroll to position [1558, 0]
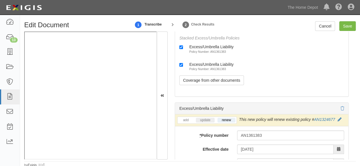
type input "Nautilus Insurance Company (17370) A+ XV Rating"
click at [207, 118] on link "update" at bounding box center [205, 120] width 19 height 5
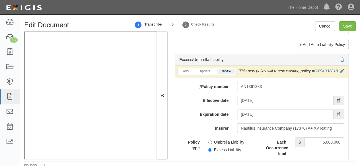
scroll to position [1189, 0]
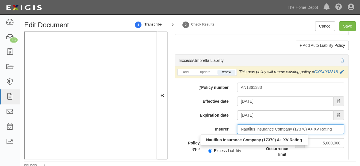
drag, startPoint x: 237, startPoint y: 124, endPoint x: 356, endPoint y: 139, distance: 120.7
click at [356, 140] on div "Edit Document 1 Transcribe 2 Check Results Cancel Save Document Details Receive…" at bounding box center [190, 94] width 340 height 147
paste input "Scottsdale Insurance Company"
type input "Scottsdale Insurance Company (41297) A XV Rating"
type input "Scottsdale Insurance Company"
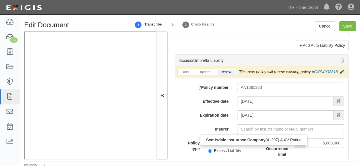
click at [340, 70] on icon at bounding box center [342, 72] width 4 height 4
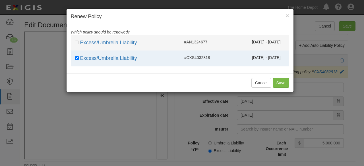
click at [252, 42] on span "09/06/2024 - 09/06/2025" at bounding box center [266, 42] width 29 height 5
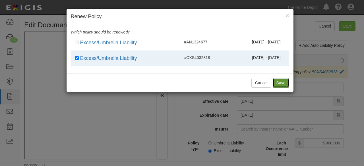
click at [281, 83] on button "Save" at bounding box center [281, 83] width 17 height 10
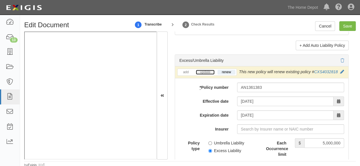
click at [206, 70] on link "update" at bounding box center [205, 72] width 19 height 5
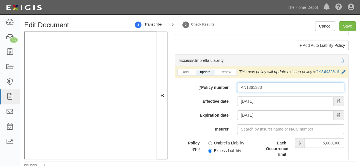
drag, startPoint x: 261, startPoint y: 90, endPoint x: 195, endPoint y: 89, distance: 66.0
click at [195, 89] on div "* Policy number AN1361383" at bounding box center [261, 88] width 173 height 10
paste input "CXS4063664"
type input "CXS4063664"
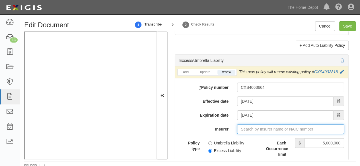
click at [255, 130] on input "Insurer" at bounding box center [290, 130] width 107 height 10
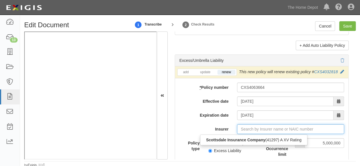
paste input "Scottsdale"
type input "Scottsdale Indemnity Company (15580) A XV Rating"
type input "Scottsdale"
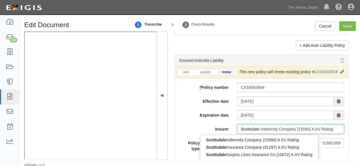
click at [233, 145] on div "Scottsdale Insurance Company (41297) A XV Rating" at bounding box center [259, 147] width 118 height 7
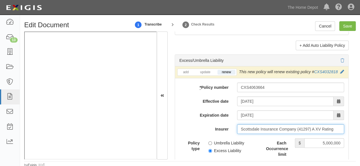
type input "Scottsdale Insurance Company (41297) A XV Rating"
drag, startPoint x: 181, startPoint y: 123, endPoint x: 364, endPoint y: 164, distance: 187.5
click at [187, 125] on label "Insurer" at bounding box center [204, 129] width 58 height 8
click at [237, 125] on input "Scottsdale Insurance Company (41297) A XV Rating" at bounding box center [290, 130] width 107 height 10
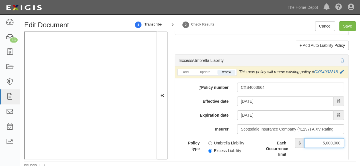
drag, startPoint x: 318, startPoint y: 139, endPoint x: 364, endPoint y: 146, distance: 46.6
click at [360, 146] on html "Toggle navigation Dashboard 13 Inbox Parties Agreements Coverages Documents Mes…" at bounding box center [180, 84] width 360 height 168
type input "2"
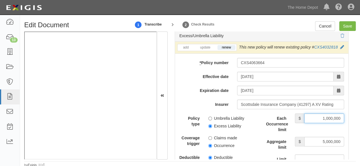
scroll to position [1245, 0]
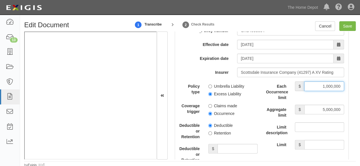
type input "1,000,000"
drag, startPoint x: 315, startPoint y: 102, endPoint x: 324, endPoint y: 112, distance: 13.7
click at [332, 110] on div "Each Occurrence limit $ 1,000,000 Aggregate limit $ 5,000,000 Limit description…" at bounding box center [305, 116] width 78 height 68
drag, startPoint x: 318, startPoint y: 108, endPoint x: 352, endPoint y: 115, distance: 34.8
click at [352, 115] on div "Document Details Received: 09/16/2025 Party STEFANI USA LLC STEFANI USA LL C 10…" at bounding box center [262, 96] width 188 height 128
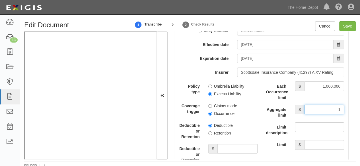
type input "1,000,000"
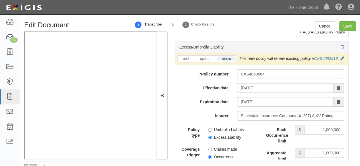
scroll to position [1160, 0]
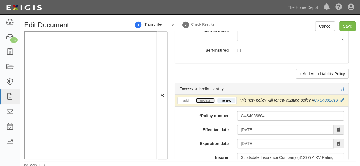
click at [204, 98] on link "update" at bounding box center [205, 100] width 19 height 5
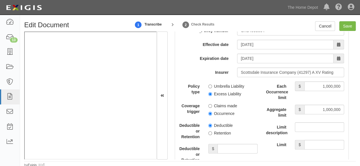
scroll to position [1217, 0]
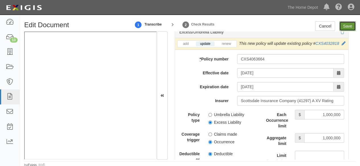
click at [350, 28] on input "Save" at bounding box center [347, 26] width 17 height 10
type input "2000000"
type input "1000000"
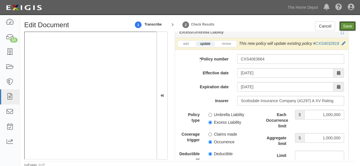
type input "1000000"
type input "5000000"
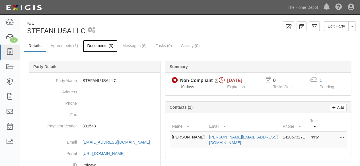
click at [95, 47] on link "Documents (3)" at bounding box center [100, 46] width 35 height 12
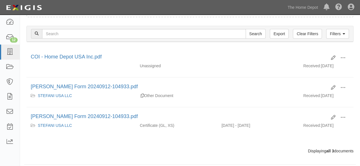
scroll to position [68, 0]
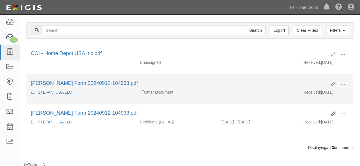
click at [343, 86] on span at bounding box center [342, 84] width 5 height 5
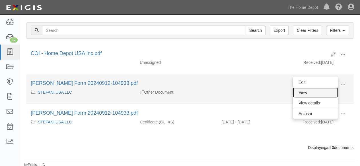
click at [318, 93] on link "View" at bounding box center [315, 93] width 45 height 10
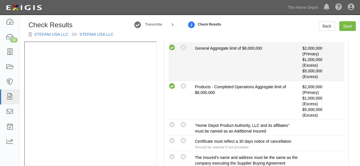
scroll to position [228, 0]
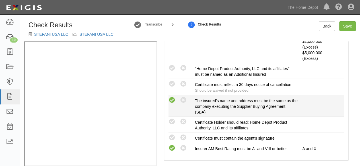
drag, startPoint x: 173, startPoint y: 100, endPoint x: 169, endPoint y: 100, distance: 4.0
click at [173, 100] on icon at bounding box center [171, 100] width 7 height 7
radio input "true"
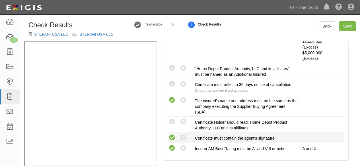
drag, startPoint x: 172, startPoint y: 135, endPoint x: 172, endPoint y: 129, distance: 6.3
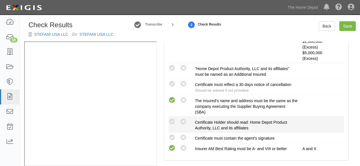
click at [172, 135] on icon at bounding box center [171, 138] width 7 height 7
radio input "true"
click at [173, 119] on icon at bounding box center [171, 122] width 7 height 7
radio input "true"
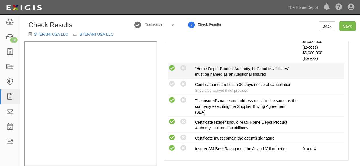
click at [172, 68] on icon at bounding box center [171, 68] width 7 height 7
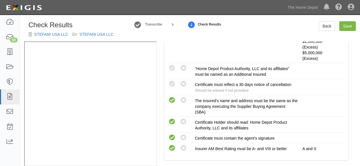
radio input "true"
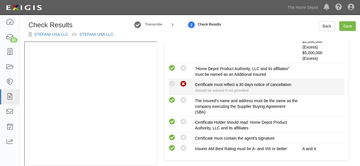
click at [184, 83] on icon at bounding box center [183, 84] width 7 height 7
radio input "true"
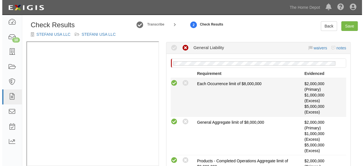
scroll to position [85, 0]
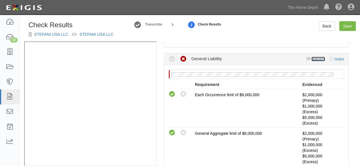
click at [313, 59] on link "waivers" at bounding box center [317, 59] width 13 height 5
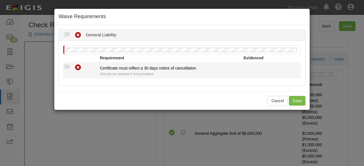
drag, startPoint x: 68, startPoint y: 67, endPoint x: 74, endPoint y: 87, distance: 21.1
click at [68, 67] on icon at bounding box center [66, 67] width 7 height 7
radio input "true"
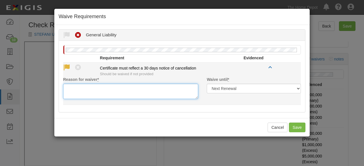
click at [74, 87] on textarea "Reason for waiver *" at bounding box center [130, 91] width 135 height 15
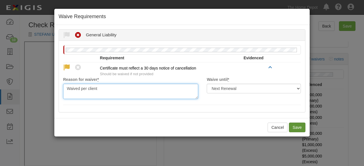
type textarea "Waived per client"
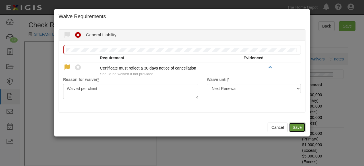
click at [297, 128] on button "Save" at bounding box center [297, 128] width 17 height 10
radio input "true"
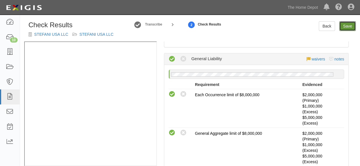
drag, startPoint x: 348, startPoint y: 28, endPoint x: 336, endPoint y: 39, distance: 16.5
click at [348, 28] on link "Save" at bounding box center [347, 26] width 17 height 10
radio input "true"
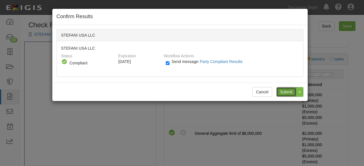
drag, startPoint x: 285, startPoint y: 92, endPoint x: 131, endPoint y: 20, distance: 170.0
click at [285, 91] on input "Submit" at bounding box center [287, 92] width 20 height 10
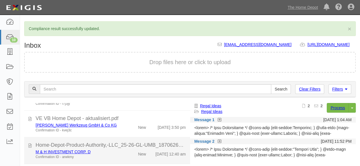
scroll to position [85, 0]
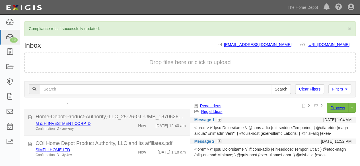
drag, startPoint x: 126, startPoint y: 131, endPoint x: 140, endPoint y: 127, distance: 15.1
click at [126, 131] on div "M & H INVESTMENT CORP. D Confirmation ID - arwkmy New [DATE] 12:40 am" at bounding box center [110, 126] width 159 height 11
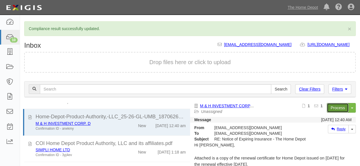
click at [331, 108] on link "Process" at bounding box center [338, 108] width 22 height 10
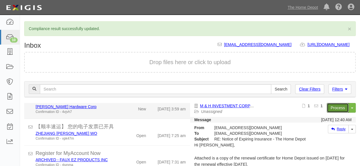
scroll to position [188, 0]
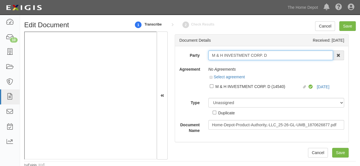
click at [270, 55] on input "M & H INVESTMENT CORP. D" at bounding box center [270, 56] width 125 height 10
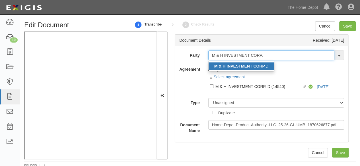
type input "M & H INVESTMENT CORP."
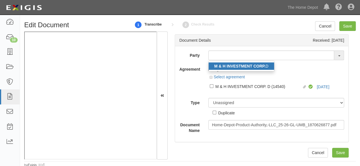
click at [259, 67] on strong "M & H INVESTMENT CORP." at bounding box center [239, 66] width 51 height 5
type input "M & H INVESTMENT CORP. D"
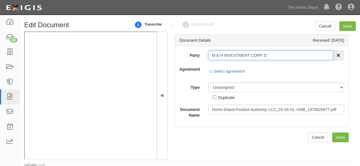
click at [227, 54] on input "M & H INVESTMENT CORP. D" at bounding box center [270, 56] width 125 height 10
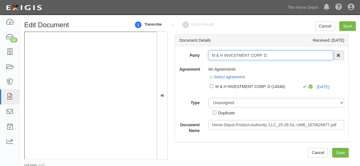
click at [227, 54] on input "M & H INVESTMENT CORP. D" at bounding box center [270, 56] width 125 height 10
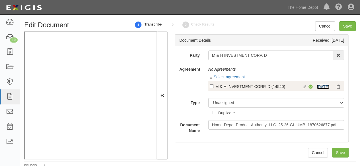
click at [319, 87] on link "9/22/25" at bounding box center [323, 87] width 13 height 5
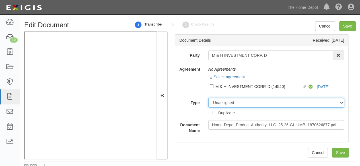
click at [215, 103] on select "Unassigned Binder Cancellation Notice Certificate Contract Endorsement Insuranc…" at bounding box center [276, 103] width 136 height 10
select select "CertificateDetail"
click at [208, 98] on select "Unassigned Binder Cancellation Notice Certificate Contract Endorsement Insuranc…" at bounding box center [276, 103] width 136 height 10
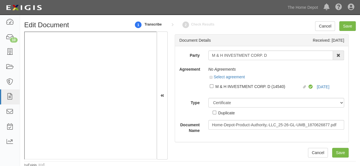
click at [223, 85] on div "M & H INVESTMENT CORP. D (14540)" at bounding box center [258, 86] width 87 height 6
click at [213, 85] on input "Linked agreement M & H INVESTMENT CORP. D (14540) Linked agreement" at bounding box center [212, 86] width 4 height 4
checkbox input "true"
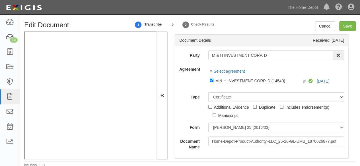
drag, startPoint x: 222, startPoint y: 88, endPoint x: 226, endPoint y: 92, distance: 6.0
click at [222, 88] on div at bounding box center [276, 86] width 136 height 3
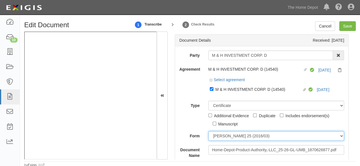
click at [218, 135] on select "[PERSON_NAME] 25 (2016/03) [PERSON_NAME] 101 [PERSON_NAME] 855 NY (2014/05) Gen…" at bounding box center [276, 136] width 136 height 10
select select "GeneralFormDetail"
click at [208, 131] on select "[PERSON_NAME] 25 (2016/03) [PERSON_NAME] 101 [PERSON_NAME] 855 NY (2014/05) Gen…" at bounding box center [276, 136] width 136 height 10
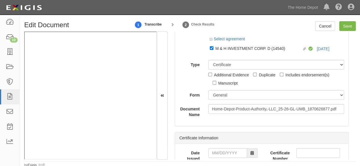
scroll to position [85, 0]
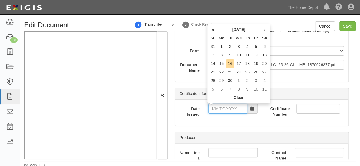
drag, startPoint x: 226, startPoint y: 109, endPoint x: 226, endPoint y: 104, distance: 4.3
click at [226, 109] on input "Date Issued" at bounding box center [227, 109] width 39 height 10
click at [211, 30] on th "«" at bounding box center [213, 29] width 9 height 9
click at [240, 72] on td "20" at bounding box center [238, 72] width 9 height 9
type input "08/20/2025"
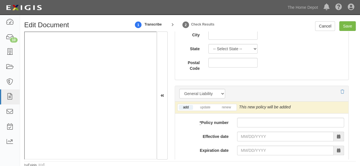
scroll to position [455, 0]
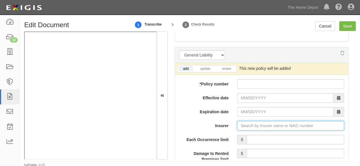
click at [249, 128] on input "Insurer" at bounding box center [290, 126] width 107 height 10
paste input ""
type input ""
click at [254, 125] on input "Insurer" at bounding box center [290, 126] width 107 height 10
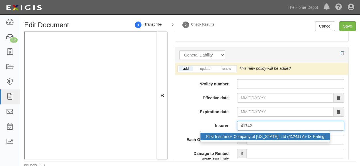
click at [232, 137] on div "First Insurance Company of Hawaii, Ltd ( 41742 ) A+ IX Rating" at bounding box center [264, 136] width 129 height 7
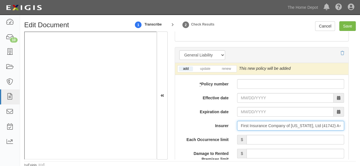
type input "First Insurance Company of Hawaii, Ltd (41742) A+ IX Rating"
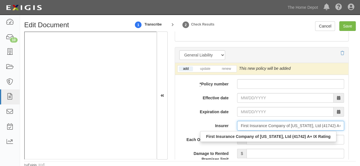
click at [317, 126] on input "First Insurance Company of Hawaii, Ltd (41742) A+ IX Rating" at bounding box center [290, 126] width 107 height 10
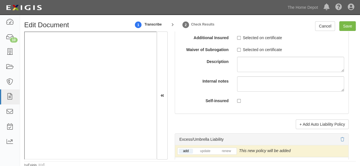
scroll to position [1223, 0]
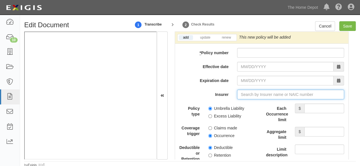
click at [253, 92] on input "Insurer" at bounding box center [290, 95] width 107 height 10
paste input "41742"
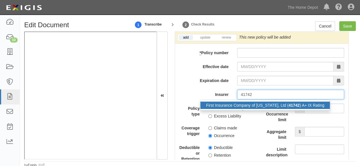
click at [246, 103] on div "First Insurance Company of Hawaii, Ltd ( 41742 ) A+ IX Rating" at bounding box center [264, 105] width 129 height 7
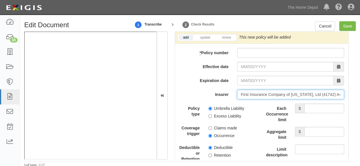
type input "First Insurance Company of Hawaii, Ltd (41742) A+ IX Rating"
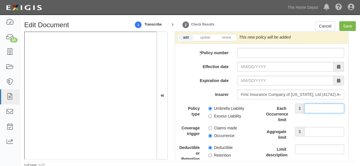
drag, startPoint x: 320, startPoint y: 108, endPoint x: 316, endPoint y: 104, distance: 5.5
click at [320, 108] on input "Each Occurrence limit" at bounding box center [324, 109] width 40 height 10
type input "1,000,000"
drag, startPoint x: 318, startPoint y: 133, endPoint x: 315, endPoint y: 126, distance: 7.3
click at [317, 129] on input "Aggregate limit" at bounding box center [324, 132] width 40 height 10
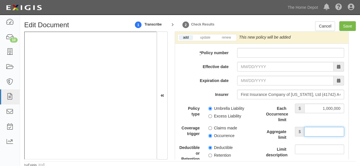
type input "1,000,000"
click at [205, 36] on link "update" at bounding box center [205, 37] width 19 height 5
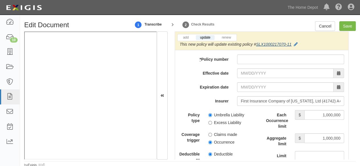
drag, startPoint x: 286, startPoint y: 39, endPoint x: 259, endPoint y: 40, distance: 27.3
click at [259, 42] on div "This new policy will update existing policy # SLX1000217070-11" at bounding box center [239, 45] width 118 height 6
drag, startPoint x: 257, startPoint y: 38, endPoint x: 286, endPoint y: 39, distance: 29.0
click at [282, 40] on div "add update renew This new policy will be added This new policy will update exis…" at bounding box center [261, 41] width 173 height 18
drag, startPoint x: 292, startPoint y: 40, endPoint x: 251, endPoint y: 46, distance: 41.9
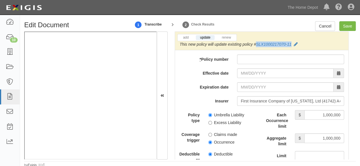
click at [256, 42] on div "This new policy will update existing policy # SLX1000217070-11" at bounding box center [239, 45] width 118 height 6
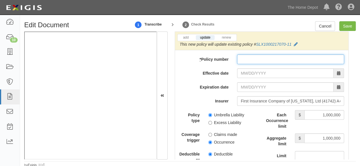
click at [242, 56] on input "* Policy number" at bounding box center [290, 60] width 107 height 10
paste input "SLX1000217070-11"
type input "SLX1000217070"
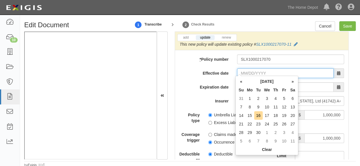
click at [245, 69] on input "Effective date" at bounding box center [285, 74] width 96 height 10
click at [249, 123] on td "22" at bounding box center [249, 124] width 9 height 9
type input "09/22/2025"
type input "09/22/2026"
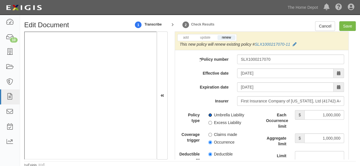
click at [209, 114] on input "Umbrella Liability" at bounding box center [210, 116] width 4 height 4
radio input "true"
click at [209, 141] on input "Occurrence" at bounding box center [210, 143] width 4 height 4
radio input "true"
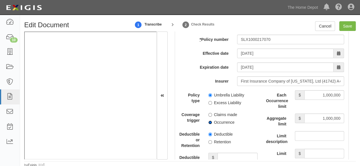
scroll to position [1280, 0]
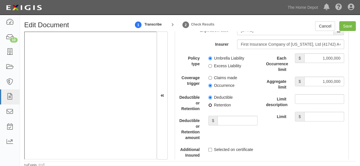
click at [209, 104] on input "Retention" at bounding box center [210, 106] width 4 height 4
radio input "true"
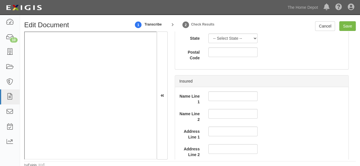
scroll to position [398, 0]
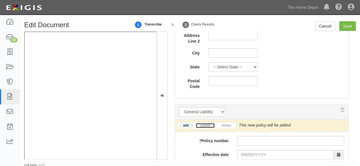
click at [205, 125] on link "update" at bounding box center [205, 125] width 19 height 5
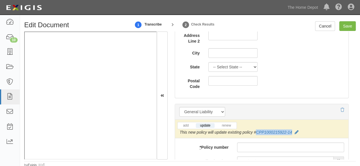
drag, startPoint x: 294, startPoint y: 131, endPoint x: 255, endPoint y: 130, distance: 38.4
click at [255, 130] on div "This new policy will update existing policy # CPP1000215922-14" at bounding box center [239, 133] width 119 height 6
copy link "CPP1000215922-14"
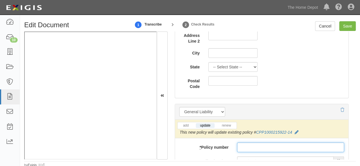
click at [243, 147] on input "* Policy number" at bounding box center [290, 148] width 107 height 10
paste input "CPP1000215922-14"
click at [244, 147] on input "CPP1000215922-14" at bounding box center [290, 148] width 107 height 10
click at [276, 147] on input "CP1000215922-14" at bounding box center [290, 148] width 107 height 10
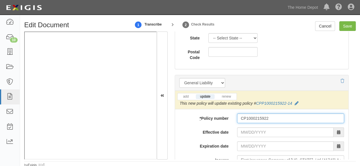
scroll to position [455, 0]
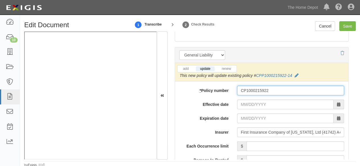
type input "CP1000215922"
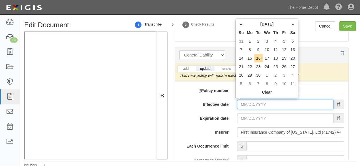
drag, startPoint x: 246, startPoint y: 99, endPoint x: 246, endPoint y: 108, distance: 9.4
click at [246, 100] on input "Effective date" at bounding box center [285, 105] width 96 height 10
click at [249, 68] on td "22" at bounding box center [249, 67] width 9 height 9
type input "09/22/2025"
type input "09/22/2026"
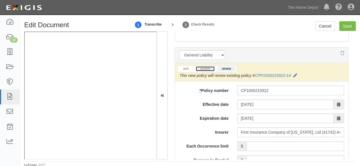
click at [209, 69] on link "update" at bounding box center [205, 69] width 19 height 5
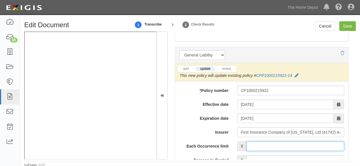
click at [267, 143] on input "Each Occurrence limit" at bounding box center [295, 147] width 98 height 10
type input "1,000,000"
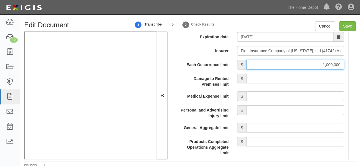
scroll to position [541, 0]
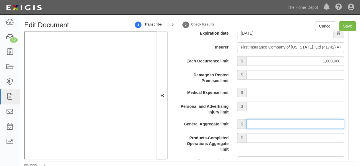
click at [261, 125] on input "General Aggregate limit" at bounding box center [295, 124] width 98 height 10
type input "2,000,000"
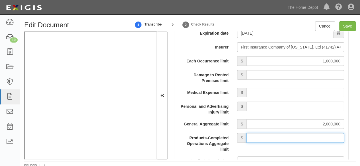
click at [278, 135] on input "Products-Completed Operations Aggregate limit" at bounding box center [295, 138] width 98 height 10
type input "2,000,000"
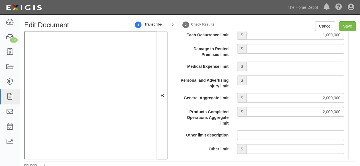
scroll to position [597, 0]
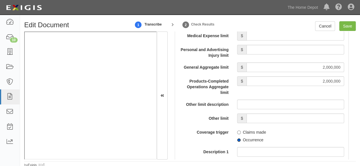
click at [237, 139] on input "Occurrence" at bounding box center [239, 141] width 4 height 4
radio input "true"
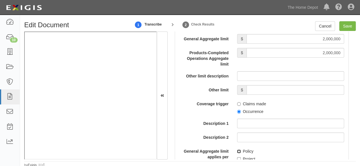
drag, startPoint x: 238, startPoint y: 150, endPoint x: 241, endPoint y: 145, distance: 6.8
click at [238, 150] on input "Policy" at bounding box center [239, 152] width 4 height 4
checkbox input "true"
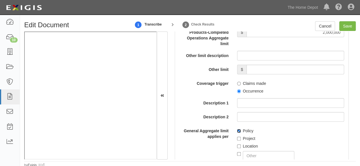
scroll to position [683, 0]
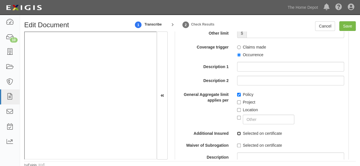
click at [238, 133] on input "Selected on certificate" at bounding box center [239, 134] width 4 height 4
checkbox input "true"
drag, startPoint x: 349, startPoint y: 25, endPoint x: 304, endPoint y: 25, distance: 44.9
click at [349, 25] on input "Save" at bounding box center [347, 26] width 17 height 10
type input "1000000"
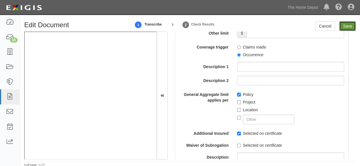
type input "2000000"
type input "1000000"
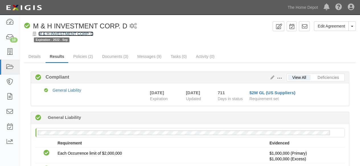
click at [80, 32] on link "M & H INVESTMENT CORP. D" at bounding box center [65, 34] width 55 height 5
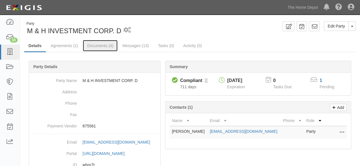
click at [103, 47] on link "Documents (4)" at bounding box center [100, 45] width 35 height 11
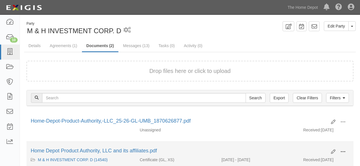
scroll to position [38, 0]
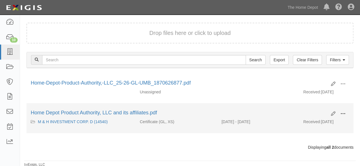
click at [341, 113] on span at bounding box center [342, 114] width 5 height 5
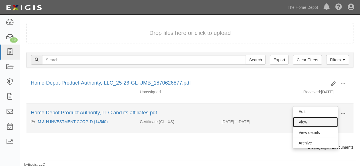
click at [305, 123] on link "View" at bounding box center [315, 122] width 45 height 10
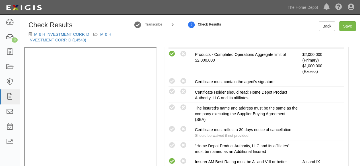
scroll to position [199, 0]
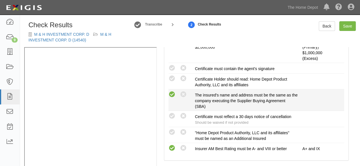
click at [173, 95] on icon at bounding box center [171, 94] width 7 height 7
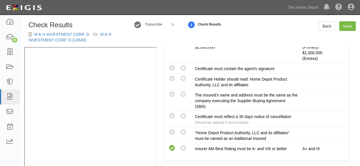
radio input "true"
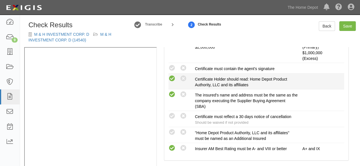
drag, startPoint x: 173, startPoint y: 67, endPoint x: 168, endPoint y: 76, distance: 10.3
click at [173, 67] on icon at bounding box center [171, 68] width 7 height 7
radio input "true"
click at [171, 77] on icon at bounding box center [171, 78] width 7 height 7
radio input "true"
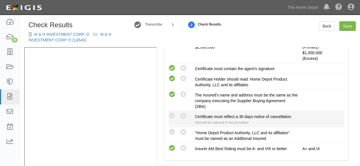
drag, startPoint x: 175, startPoint y: 115, endPoint x: 169, endPoint y: 121, distance: 8.7
click at [174, 116] on icon at bounding box center [171, 116] width 7 height 7
radio input "true"
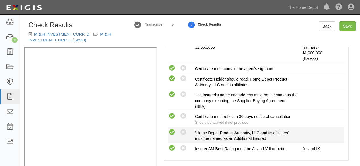
click at [171, 132] on icon at bounding box center [171, 132] width 7 height 7
radio input "true"
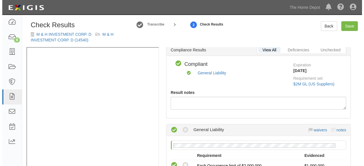
scroll to position [0, 0]
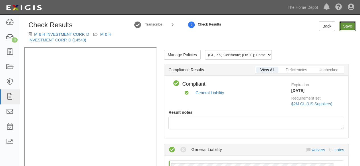
click at [346, 28] on link "Save" at bounding box center [347, 26] width 17 height 10
radio input "true"
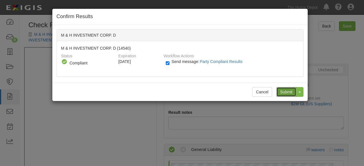
click at [286, 92] on input "Submit" at bounding box center [287, 92] width 20 height 10
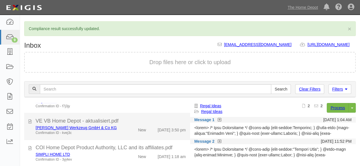
scroll to position [57, 0]
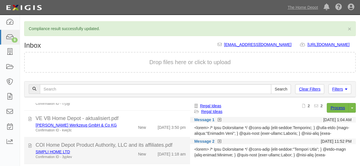
click at [119, 153] on div "SIMPLI HOME LTD Confirmation ID - 3yj4ev" at bounding box center [77, 154] width 92 height 11
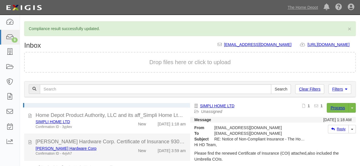
scroll to position [114, 0]
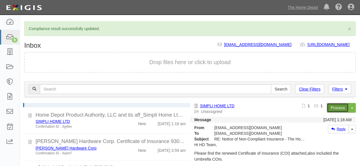
click at [333, 108] on link "Process" at bounding box center [338, 108] width 22 height 10
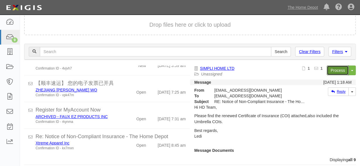
scroll to position [42, 0]
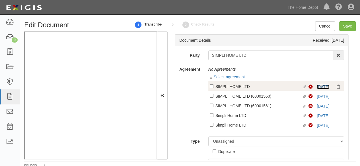
click at [320, 86] on link "[DATE]" at bounding box center [323, 87] width 13 height 5
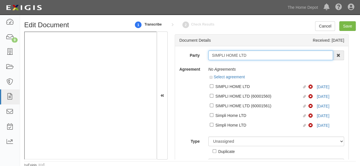
click at [225, 55] on input "SIMPLI HOME LTD" at bounding box center [270, 56] width 125 height 10
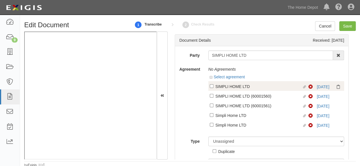
click at [251, 87] on div "SIMPLI HOME LTD" at bounding box center [258, 86] width 87 height 6
click at [213, 87] on input "Linked agreement SIMPLI HOME LTD Linked agreement" at bounding box center [212, 86] width 4 height 4
checkbox input "true"
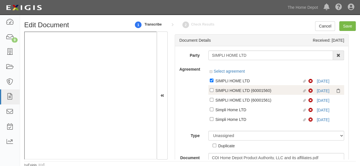
click at [248, 92] on div "SIMPLI HOME LTD (60001560)" at bounding box center [258, 90] width 87 height 6
click at [213, 92] on input "Linked agreement SIMPLI HOME LTD (60001560) Linked agreement" at bounding box center [212, 90] width 4 height 4
checkbox input "true"
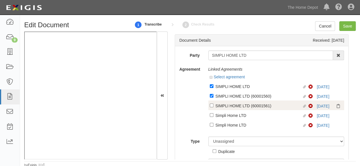
click at [240, 106] on div "SIMPLI HOME LTD (60001561)" at bounding box center [258, 106] width 87 height 6
click at [213, 106] on input "Linked agreement SIMPLI HOME LTD (60001561) Linked agreement" at bounding box center [212, 106] width 4 height 4
checkbox input "true"
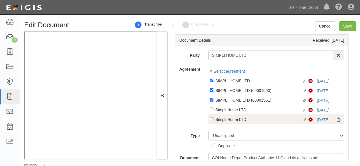
click at [230, 117] on div "Simpli Home LTD" at bounding box center [258, 119] width 87 height 6
click at [213, 117] on input "Linked agreement Simpli Home LTD Linked agreement" at bounding box center [212, 119] width 4 height 4
checkbox input "true"
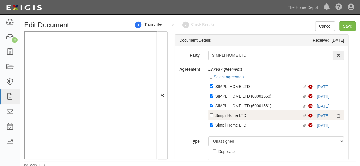
click at [230, 117] on div "Simpli Home LTD" at bounding box center [258, 115] width 87 height 6
click at [213, 117] on input "Linked agreement Simpli Home LTD Linked agreement" at bounding box center [212, 116] width 4 height 4
checkbox input "true"
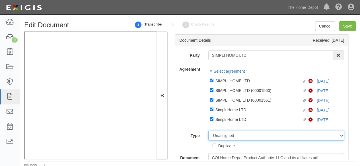
drag, startPoint x: 225, startPoint y: 138, endPoint x: 225, endPoint y: 134, distance: 3.7
click at [225, 138] on select "Unassigned Binder Cancellation Notice Certificate Contract Endorsement Insuranc…" at bounding box center [276, 136] width 136 height 10
click at [208, 131] on select "Unassigned Binder Cancellation Notice Certificate Contract Endorsement Insuranc…" at bounding box center [276, 136] width 136 height 10
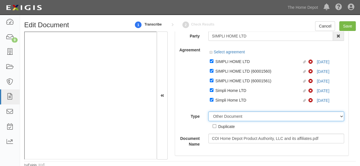
scroll to position [28, 0]
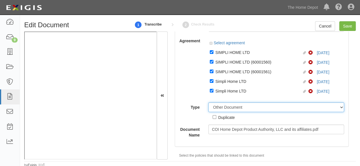
drag, startPoint x: 229, startPoint y: 111, endPoint x: 229, endPoint y: 105, distance: 5.7
click at [229, 110] on select "Unassigned Binder Cancellation Notice Certificate Contract Endorsement Insuranc…" at bounding box center [276, 108] width 136 height 10
select select "CertificateDetail"
click at [208, 103] on select "Unassigned Binder Cancellation Notice Certificate Contract Endorsement Insuranc…" at bounding box center [276, 108] width 136 height 10
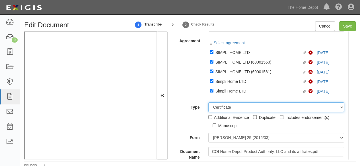
scroll to position [57, 0]
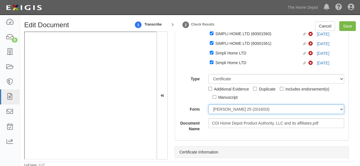
drag, startPoint x: 232, startPoint y: 111, endPoint x: 232, endPoint y: 114, distance: 3.4
click at [232, 111] on select "ACORD 25 (2016/03) ACORD 101 ACORD 855 NY (2014/05) General" at bounding box center [276, 110] width 136 height 10
select select "GeneralFormDetail"
click at [208, 105] on select "ACORD 25 (2016/03) ACORD 101 ACORD 855 NY (2014/05) General" at bounding box center [276, 110] width 136 height 10
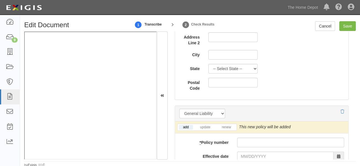
scroll to position [512, 0]
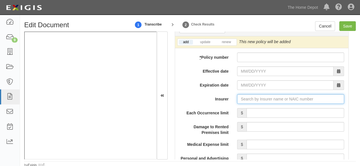
click at [245, 98] on input "Insurer" at bounding box center [290, 99] width 107 height 10
paste input "https://thdmerchandising.complianz.com/documents/318284/edit"
type input "h"
click at [249, 101] on input "Insurer" at bounding box center [290, 99] width 107 height 10
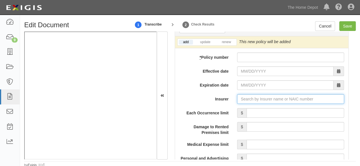
paste input "Continental Casualty Company"
type input "Continental Casualty Company (20443) A XV Rating"
type input "Continental Casualty Company"
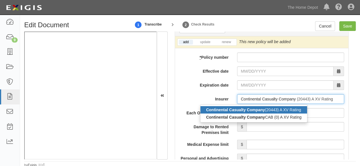
click at [250, 112] on div "Continental Casualty Company (20443) A XV Rating" at bounding box center [253, 109] width 107 height 7
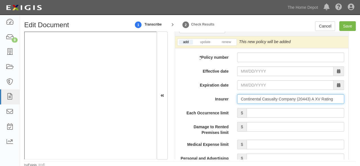
type input "Continental Casualty Company (20443) A XV Rating"
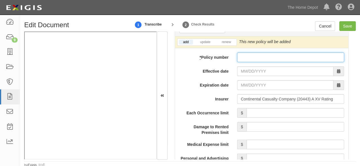
click at [250, 59] on input "* Policy number" at bounding box center [290, 58] width 107 height 10
paste input "MPR737241615"
type input "MPR737241615"
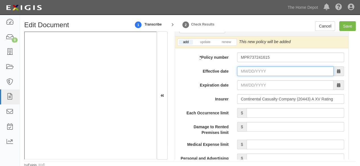
click at [253, 69] on input "Effective date" at bounding box center [285, 72] width 96 height 10
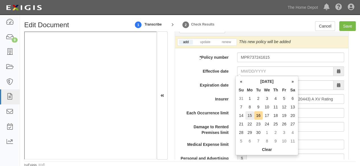
click at [250, 115] on td "15" at bounding box center [249, 116] width 9 height 9
type input "[DATE]"
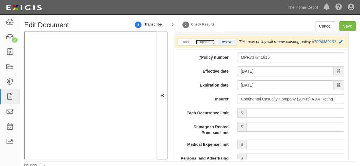
click at [207, 41] on link "update" at bounding box center [205, 42] width 19 height 5
click at [340, 44] on icon at bounding box center [342, 42] width 4 height 4
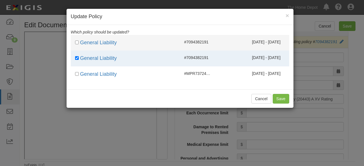
click at [262, 44] on div "09/15/2025 - 09/15/2026" at bounding box center [266, 42] width 29 height 6
checkbox input "true"
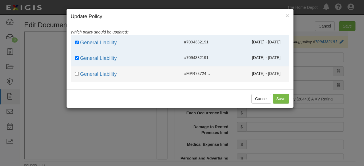
click at [263, 75] on span "09/15/2024 - 09/14/2025" at bounding box center [266, 73] width 29 height 5
checkbox input "true"
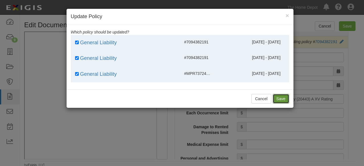
click at [280, 99] on button "Save" at bounding box center [281, 99] width 17 height 10
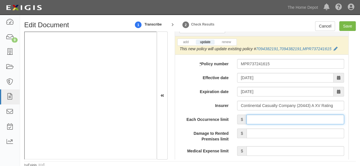
click at [272, 117] on input "Each Occurrence limit" at bounding box center [295, 120] width 98 height 10
type input "2,000,000"
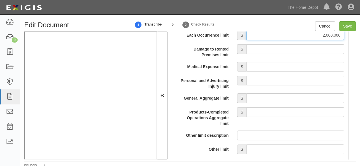
scroll to position [597, 0]
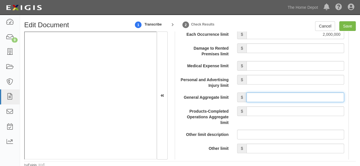
click at [263, 97] on input "General Aggregate limit" at bounding box center [295, 98] width 98 height 10
type input "5,000,000"
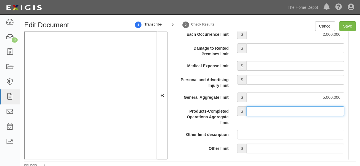
click at [270, 111] on input "Products-Completed Operations Aggregate limit" at bounding box center [295, 112] width 98 height 10
type input "2,000,000"
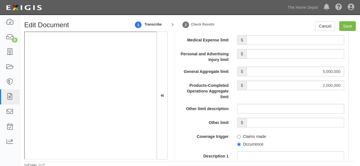
scroll to position [654, 0]
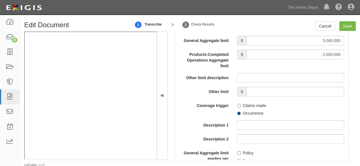
click at [237, 113] on input "Occurrence" at bounding box center [239, 114] width 4 height 4
radio input "true"
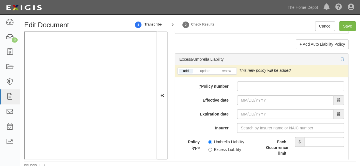
scroll to position [1252, 0]
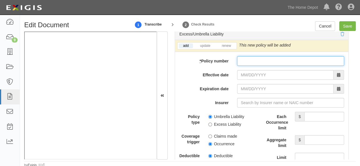
click at [242, 62] on input "* Policy number" at bounding box center [290, 61] width 107 height 10
paste input "MPR737241615"
type input "MPR737241615"
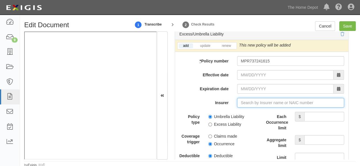
click at [250, 98] on input "Insurer" at bounding box center [290, 103] width 107 height 10
paste input "Continental Casualty Company"
type input "Continental Casualty Company (20443) A XV Rating"
type input "Continental Casualty Company"
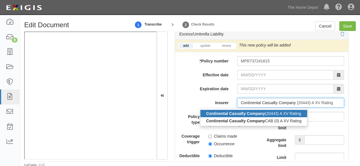
click at [246, 112] on strong "Continental Casualty Company" at bounding box center [235, 114] width 59 height 5
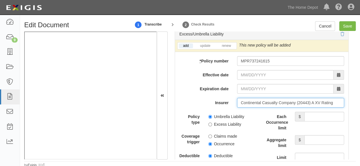
type input "Continental Casualty Company (20443) A XV Rating"
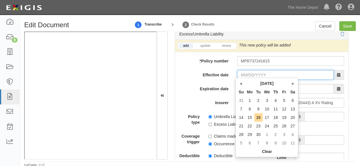
click at [242, 73] on input "Effective date" at bounding box center [285, 75] width 96 height 10
click at [251, 117] on td "15" at bounding box center [249, 118] width 9 height 9
type input "09/15/2025"
type input "09/15/2026"
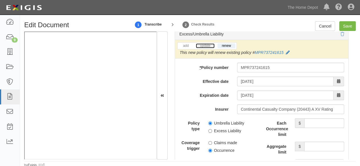
click at [202, 45] on link "update" at bounding box center [205, 46] width 19 height 5
click at [312, 120] on input "Each Occurrence limit" at bounding box center [324, 124] width 40 height 10
type input "3,000,000"
click at [320, 143] on input "Aggregate limit" at bounding box center [324, 147] width 40 height 10
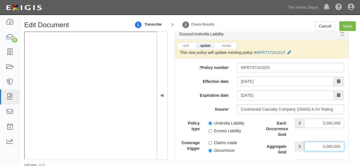
type input "3,000,000"
click at [208, 122] on input "Umbrella Liability" at bounding box center [210, 124] width 4 height 4
radio input "true"
drag, startPoint x: 348, startPoint y: 25, endPoint x: 331, endPoint y: 33, distance: 18.3
click at [347, 25] on input "Save" at bounding box center [347, 26] width 17 height 10
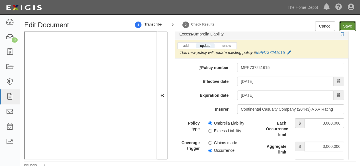
type input "2000000"
type input "5000000"
type input "2000000"
type input "3000000"
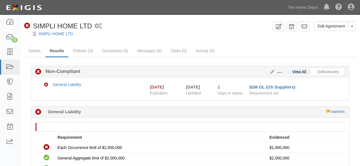
click at [53, 34] on link "SIMPLI HOME LTD" at bounding box center [55, 34] width 34 height 5
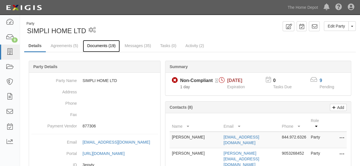
click at [101, 48] on link "Documents (19)" at bounding box center [101, 46] width 37 height 12
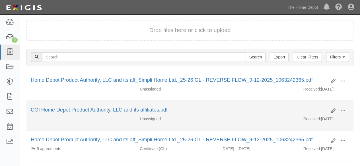
scroll to position [57, 0]
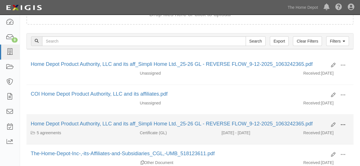
click at [344, 126] on span at bounding box center [342, 125] width 5 height 5
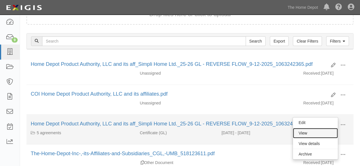
click at [331, 130] on link "View" at bounding box center [315, 133] width 45 height 10
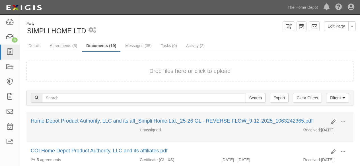
scroll to position [57, 0]
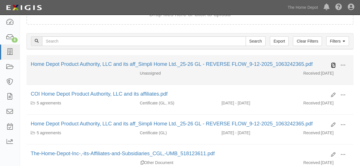
click at [333, 66] on icon at bounding box center [333, 65] width 5 height 5
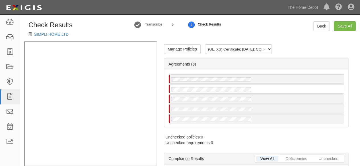
radio input "true"
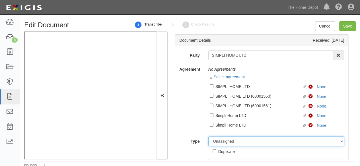
click at [223, 142] on select "Unassigned Binder Cancellation Notice Certificate Contract Endorsement Insuranc…" at bounding box center [276, 142] width 136 height 10
select select "OtherDetail"
click at [208, 137] on select "Unassigned Binder Cancellation Notice Certificate Contract Endorsement Insuranc…" at bounding box center [276, 142] width 136 height 10
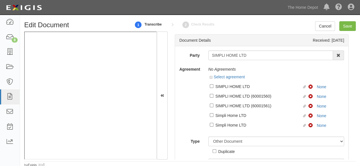
click at [222, 153] on div "Duplicate" at bounding box center [226, 152] width 17 height 6
click at [216, 153] on input "Duplicate" at bounding box center [215, 152] width 4 height 4
checkbox input "true"
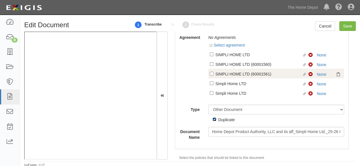
scroll to position [60, 0]
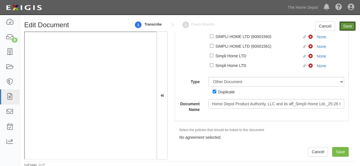
click at [347, 27] on input "Save" at bounding box center [347, 26] width 17 height 10
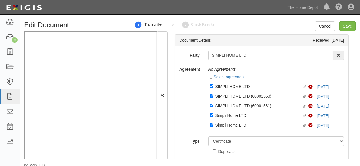
select select "CertificateDetail"
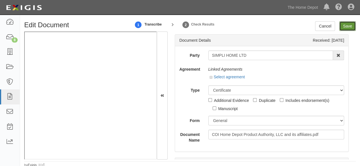
click at [344, 25] on input "Save" at bounding box center [347, 26] width 17 height 10
type input "2000000"
type input "5000000"
type input "2000000"
type input "3000000"
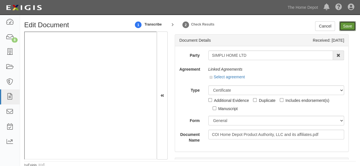
type input "3000000"
click at [232, 75] on link "Select agreement" at bounding box center [227, 77] width 35 height 5
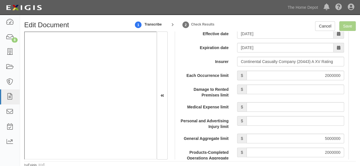
scroll to position [654, 0]
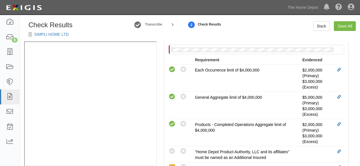
scroll to position [256, 0]
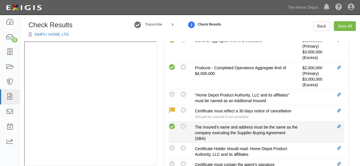
click at [170, 125] on icon at bounding box center [171, 126] width 7 height 7
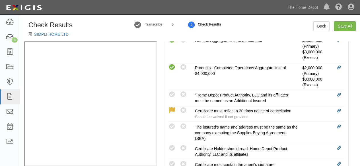
radio input "true"
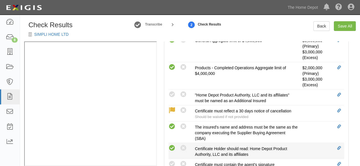
click at [174, 148] on icon at bounding box center [171, 148] width 7 height 7
radio input "true"
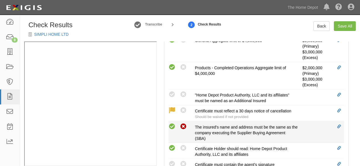
drag, startPoint x: 171, startPoint y: 95, endPoint x: 183, endPoint y: 111, distance: 20.0
click at [172, 95] on icon at bounding box center [171, 94] width 7 height 7
radio input "true"
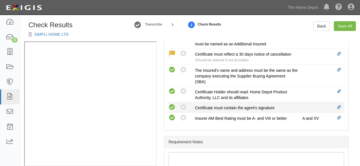
drag, startPoint x: 170, startPoint y: 107, endPoint x: 189, endPoint y: 114, distance: 20.7
click at [171, 107] on icon at bounding box center [171, 107] width 7 height 7
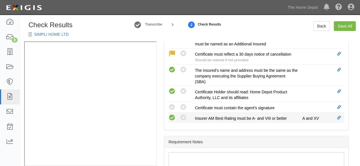
radio input "true"
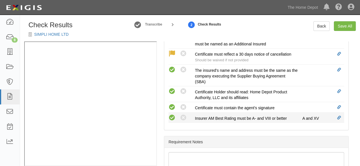
radio input "true"
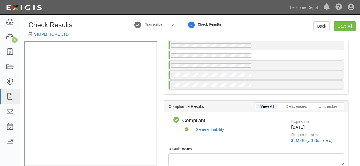
scroll to position [0, 0]
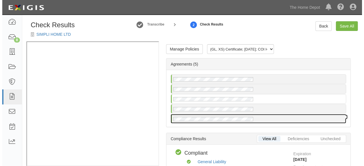
scroll to position [8, 0]
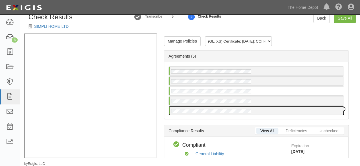
click at [197, 107] on div at bounding box center [256, 111] width 175 height 9
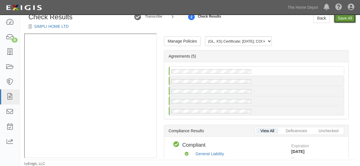
drag, startPoint x: 345, startPoint y: 21, endPoint x: 308, endPoint y: 81, distance: 70.3
click at [345, 21] on link "Save All" at bounding box center [345, 18] width 22 height 10
radio input "false"
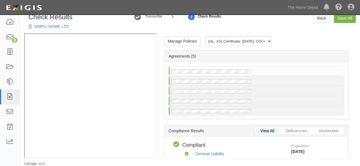
radio input "false"
radio input "true"
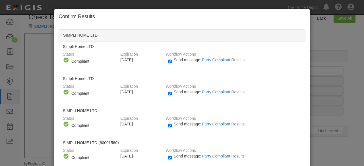
scroll to position [63, 0]
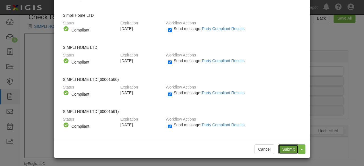
drag, startPoint x: 289, startPoint y: 145, endPoint x: 284, endPoint y: 139, distance: 8.1
click at [288, 143] on div "Cancel Submit Toggle Dropdown Submit and Continue to Agreement" at bounding box center [181, 149] width 255 height 18
click at [284, 150] on input "Submit" at bounding box center [289, 150] width 20 height 10
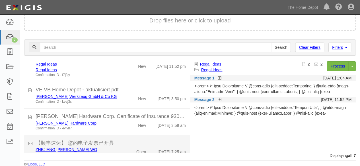
scroll to position [57, 0]
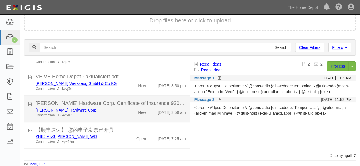
click at [115, 111] on div "[PERSON_NAME] Hardware Corp" at bounding box center [78, 111] width 84 height 6
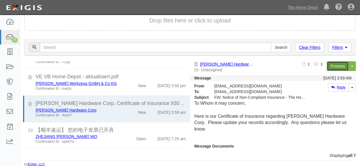
click at [327, 67] on link "Process" at bounding box center [338, 66] width 22 height 10
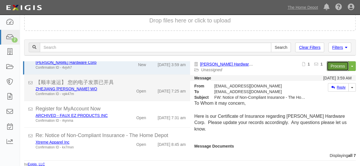
scroll to position [105, 0]
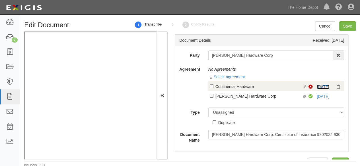
click at [317, 87] on link "9/30/25" at bounding box center [323, 87] width 13 height 5
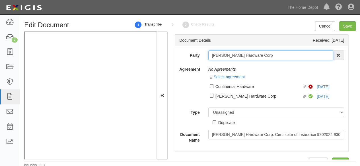
click at [228, 54] on input "[PERSON_NAME] Hardware Corp" at bounding box center [270, 56] width 125 height 10
click at [228, 54] on input "Foley Hardware Corp" at bounding box center [270, 56] width 125 height 10
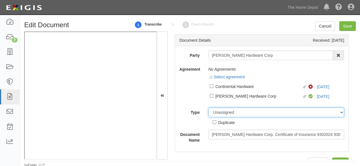
drag, startPoint x: 226, startPoint y: 114, endPoint x: 226, endPoint y: 111, distance: 3.1
click at [226, 114] on select "Unassigned Binder Cancellation Notice Certificate Contract Endorsement Insuranc…" at bounding box center [276, 113] width 136 height 10
select select "OtherDetail"
click at [208, 108] on select "Unassigned Binder Cancellation Notice Certificate Contract Endorsement Insuranc…" at bounding box center [276, 113] width 136 height 10
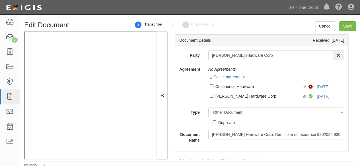
click at [227, 125] on div "Duplicate" at bounding box center [226, 122] width 17 height 6
click at [216, 124] on input "Duplicate" at bounding box center [215, 123] width 4 height 4
checkbox input "true"
drag, startPoint x: 349, startPoint y: 28, endPoint x: 268, endPoint y: 4, distance: 85.2
click at [337, 24] on div "Cancel Save" at bounding box center [335, 26] width 41 height 10
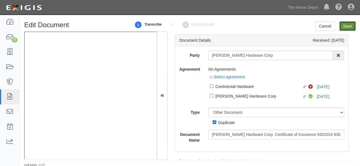
click at [346, 27] on input "Save" at bounding box center [347, 26] width 17 height 10
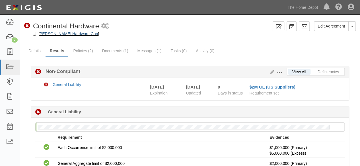
click at [63, 34] on link "[PERSON_NAME] Hardware Corp" at bounding box center [68, 34] width 61 height 5
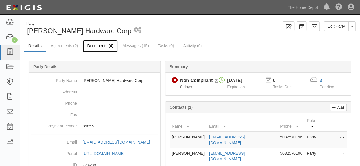
click at [100, 47] on link "Documents (4)" at bounding box center [100, 46] width 35 height 12
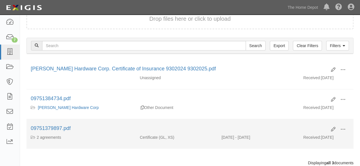
scroll to position [57, 0]
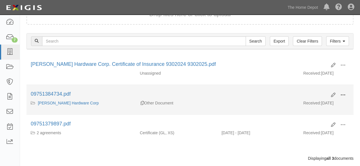
click at [343, 94] on span at bounding box center [342, 95] width 5 height 5
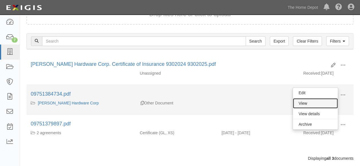
click at [316, 102] on link "View" at bounding box center [315, 103] width 45 height 10
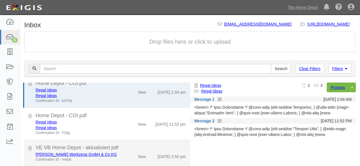
scroll to position [28, 0]
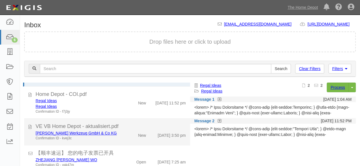
click at [119, 139] on div "[PERSON_NAME] Werkzeug GmbH & Co KG Confirmation ID - kvej3c" at bounding box center [77, 136] width 92 height 11
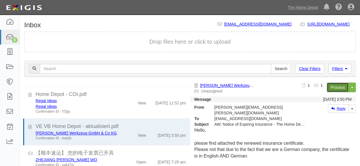
click at [331, 90] on link "Process" at bounding box center [338, 88] width 22 height 10
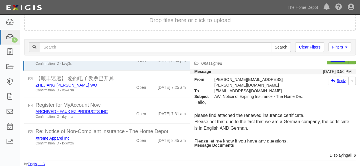
scroll to position [8, 0]
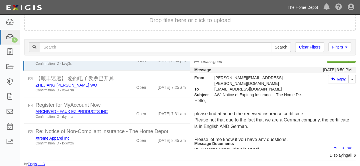
click at [299, 10] on link "The Home Depot" at bounding box center [302, 7] width 36 height 11
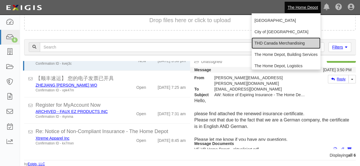
click at [276, 46] on link "THD Canada Merchandising" at bounding box center [285, 43] width 69 height 11
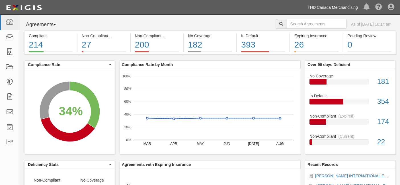
click at [326, 8] on link "THD Canada Merchandising" at bounding box center [332, 7] width 56 height 11
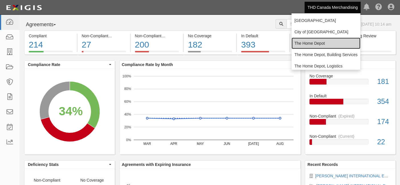
click at [312, 43] on link "The Home Depot" at bounding box center [325, 43] width 69 height 11
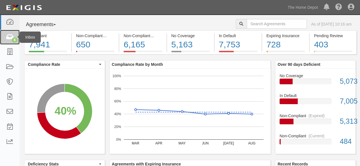
click at [9, 40] on icon at bounding box center [10, 37] width 8 height 7
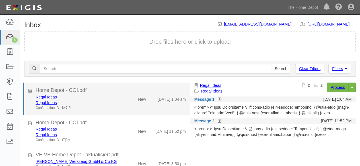
drag, startPoint x: 114, startPoint y: 101, endPoint x: 181, endPoint y: 110, distance: 67.7
click at [114, 101] on div "Regal Ideas" at bounding box center [78, 103] width 84 height 6
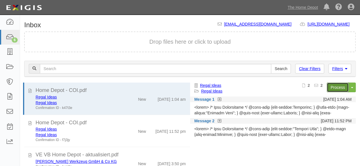
click at [332, 87] on link "Process" at bounding box center [338, 88] width 22 height 10
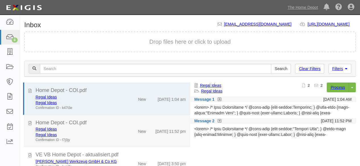
scroll to position [28, 0]
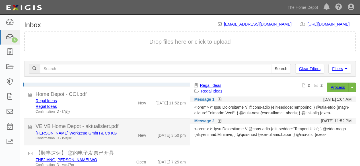
click at [112, 128] on div "VE VB Home Depot - aktualisiert.pdf" at bounding box center [111, 126] width 150 height 7
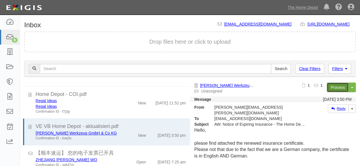
click at [335, 86] on link "Process" at bounding box center [338, 88] width 22 height 10
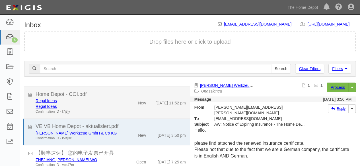
drag, startPoint x: 110, startPoint y: 108, endPoint x: 135, endPoint y: 102, distance: 25.8
click at [111, 107] on div "Regal Ideas" at bounding box center [78, 107] width 84 height 6
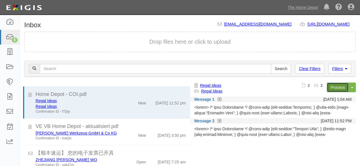
click at [331, 85] on link "Process" at bounding box center [338, 88] width 22 height 10
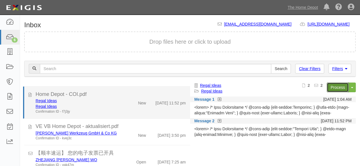
scroll to position [0, 0]
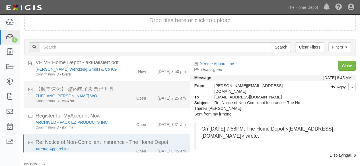
scroll to position [82, 0]
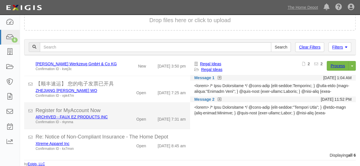
scroll to position [79, 0]
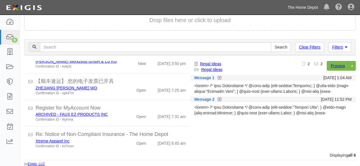
click at [297, 8] on link "The Home Depot" at bounding box center [302, 7] width 36 height 11
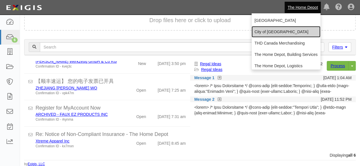
click at [273, 31] on link "City of [GEOGRAPHIC_DATA]" at bounding box center [285, 31] width 69 height 11
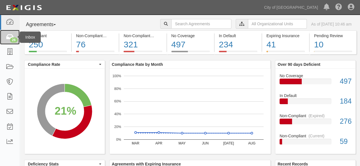
click at [12, 36] on icon at bounding box center [10, 37] width 8 height 7
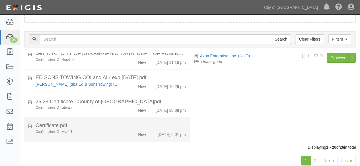
scroll to position [44, 0]
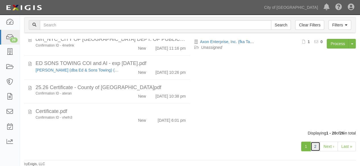
click at [316, 149] on link "2" at bounding box center [315, 147] width 10 height 10
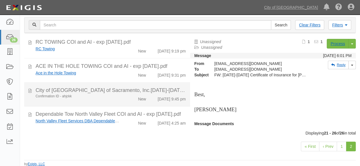
scroll to position [55, 0]
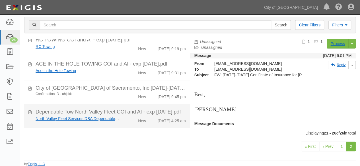
click at [128, 120] on div "New" at bounding box center [137, 120] width 26 height 8
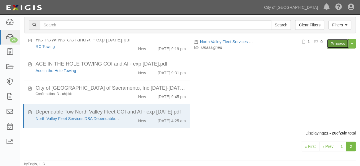
click at [333, 42] on link "Process" at bounding box center [338, 44] width 22 height 10
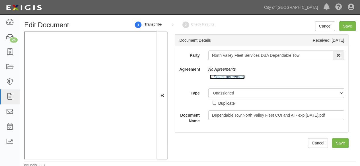
click at [230, 78] on link "Select agreement" at bounding box center [227, 77] width 35 height 5
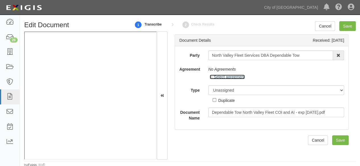
click at [230, 78] on link "Select agreement" at bounding box center [227, 77] width 35 height 5
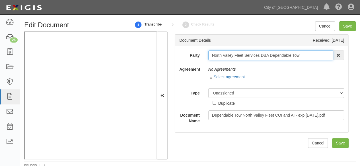
drag, startPoint x: 300, startPoint y: 57, endPoint x: 191, endPoint y: 63, distance: 109.1
click at [191, 63] on div "Party North Valley Fleet Services DBA Dependable Tow 16th & O Gateway (dba Rave…" at bounding box center [261, 87] width 165 height 73
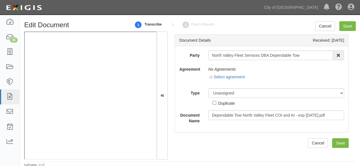
click at [171, 37] on div "Document Details Received: 09/16/2025 Party North Valley Fleet Services DBA Dep…" at bounding box center [262, 96] width 188 height 128
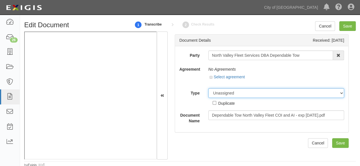
click at [224, 96] on select "Unassigned Binder Cancellation Notice Certificate Contract Endorsement Insuranc…" at bounding box center [276, 93] width 136 height 10
select select "OtherDetail"
click at [208, 88] on select "Unassigned Binder Cancellation Notice Certificate Contract Endorsement Insuranc…" at bounding box center [276, 93] width 136 height 10
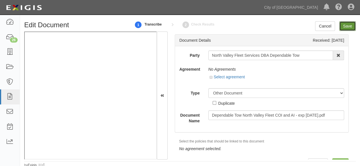
click at [345, 26] on input "Save" at bounding box center [347, 26] width 17 height 10
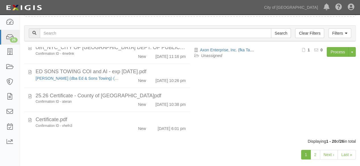
scroll to position [44, 0]
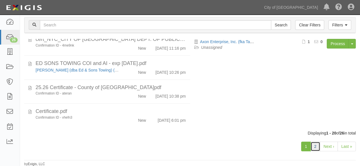
click at [316, 148] on link "2" at bounding box center [315, 147] width 10 height 10
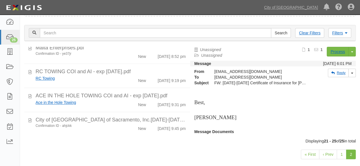
scroll to position [44, 0]
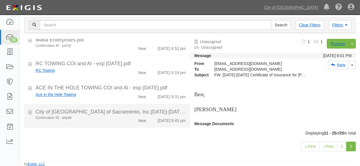
drag, startPoint x: 123, startPoint y: 122, endPoint x: 174, endPoint y: 107, distance: 52.3
click at [124, 121] on div "New" at bounding box center [137, 120] width 26 height 8
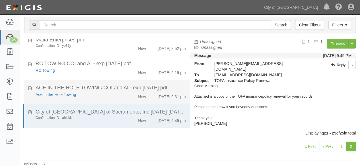
drag, startPoint x: 117, startPoint y: 98, endPoint x: 172, endPoint y: 86, distance: 56.3
click at [117, 98] on div "Ace in the Hole Towing New 9/12/25 9:31 pm" at bounding box center [110, 96] width 159 height 8
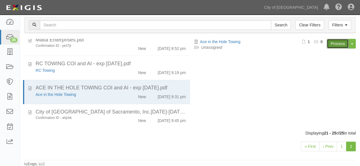
click at [339, 46] on link "Process" at bounding box center [338, 44] width 22 height 10
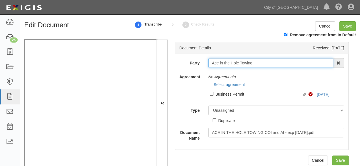
click at [219, 65] on input "Ace in the Hole Towing" at bounding box center [270, 63] width 125 height 10
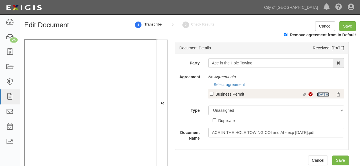
click at [318, 95] on link "8/1/25" at bounding box center [323, 94] width 13 height 5
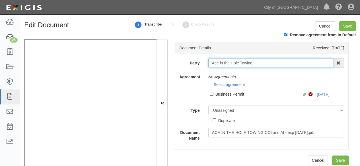
click at [221, 63] on input "Ace in the Hole Towing" at bounding box center [270, 63] width 125 height 10
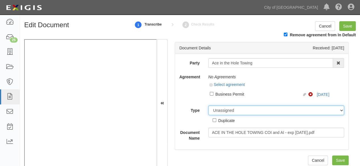
drag, startPoint x: 231, startPoint y: 110, endPoint x: 232, endPoint y: 107, distance: 3.7
click at [232, 109] on select "Unassigned Binder Cancellation Notice Certificate Contract Endorsement Insuranc…" at bounding box center [276, 111] width 136 height 10
select select "OtherDetail"
click at [208, 106] on select "Unassigned Binder Cancellation Notice Certificate Contract Endorsement Insuranc…" at bounding box center [276, 111] width 136 height 10
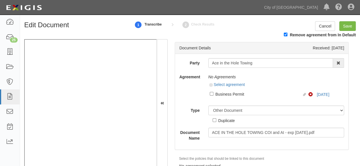
click at [231, 122] on div "Duplicate" at bounding box center [226, 120] width 17 height 6
click at [216, 122] on input "Duplicate" at bounding box center [215, 121] width 4 height 4
checkbox input "true"
click at [346, 28] on input "Save" at bounding box center [347, 26] width 17 height 10
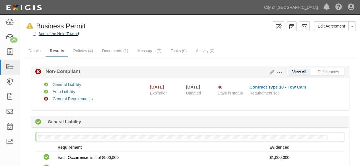
click at [63, 35] on link "Ace in the Hole Towing" at bounding box center [58, 34] width 40 height 5
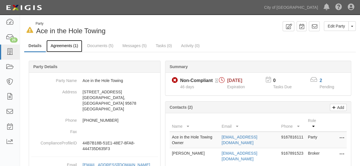
click at [61, 47] on link "Agreements (1)" at bounding box center [64, 46] width 36 height 12
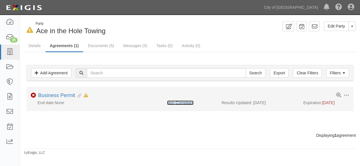
click at [182, 102] on link "Non-Compliant" at bounding box center [180, 103] width 26 height 5
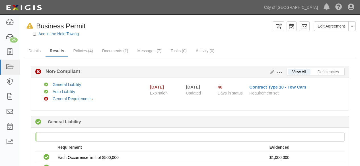
click at [352, 29] on button "Toggle Agreement Dropdown" at bounding box center [351, 26] width 7 height 10
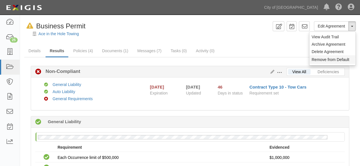
click at [321, 59] on button "Remove from Default" at bounding box center [332, 59] width 46 height 9
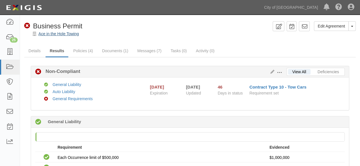
drag, startPoint x: 0, startPoint y: 0, endPoint x: 64, endPoint y: 36, distance: 73.0
click at [62, 37] on div at bounding box center [190, 39] width 340 height 4
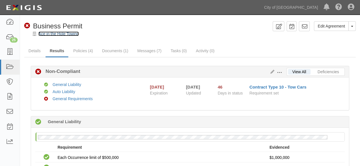
click at [64, 35] on link "Ace in the Hole Towing" at bounding box center [58, 34] width 40 height 5
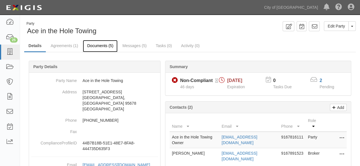
click at [101, 44] on link "Documents (5)" at bounding box center [100, 46] width 35 height 12
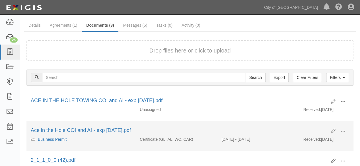
scroll to position [28, 0]
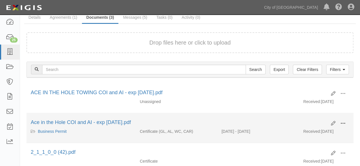
click at [345, 123] on span at bounding box center [342, 123] width 5 height 5
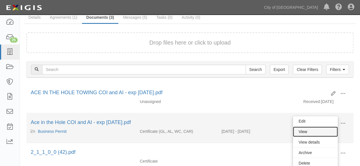
click at [316, 133] on link "View" at bounding box center [315, 132] width 45 height 10
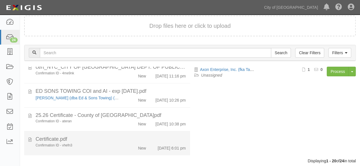
scroll to position [44, 0]
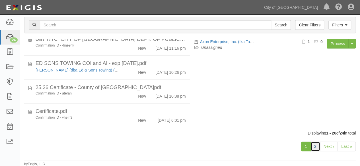
click at [317, 149] on link "2" at bounding box center [315, 147] width 10 height 10
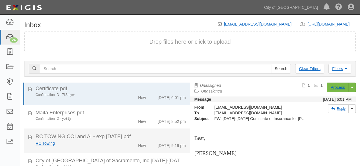
scroll to position [7, 0]
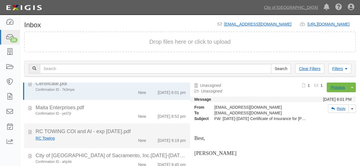
click at [116, 139] on div "RC Towing" at bounding box center [78, 139] width 84 height 6
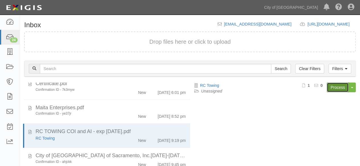
click at [338, 88] on link "Process" at bounding box center [338, 88] width 22 height 10
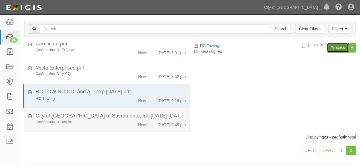
scroll to position [44, 0]
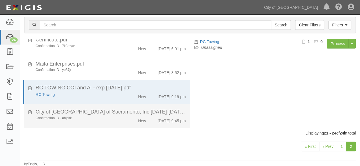
click at [92, 123] on div "Confirmation ID - ahjckk New 9/15/25 9:45 pm" at bounding box center [110, 120] width 159 height 8
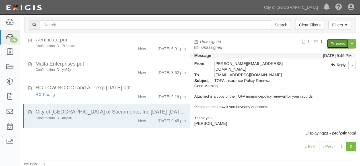
click at [333, 44] on link "Process" at bounding box center [338, 44] width 22 height 10
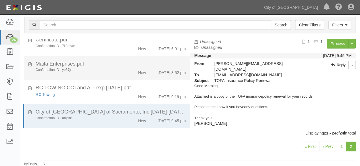
click at [101, 70] on div "Confirmation ID - ye37jr" at bounding box center [78, 70] width 84 height 5
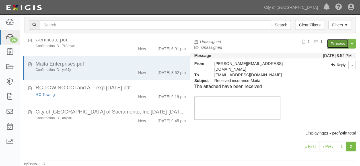
click at [336, 44] on link "Process" at bounding box center [338, 44] width 22 height 10
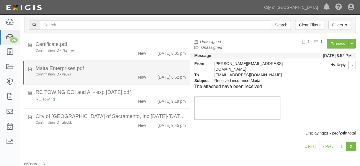
scroll to position [0, 0]
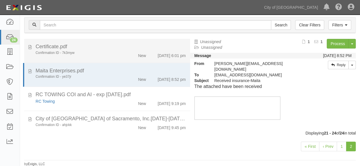
drag, startPoint x: 100, startPoint y: 53, endPoint x: 110, endPoint y: 52, distance: 9.8
click at [100, 53] on div "Confirmation ID - 7k3myw" at bounding box center [78, 53] width 84 height 5
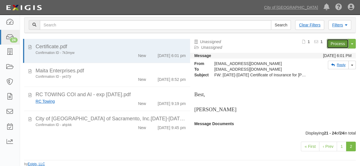
click at [331, 45] on link "Process" at bounding box center [338, 44] width 22 height 10
click at [291, 8] on link "City of [GEOGRAPHIC_DATA]" at bounding box center [290, 7] width 59 height 11
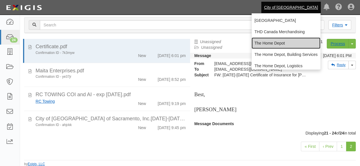
click at [265, 41] on link "The Home Depot" at bounding box center [285, 43] width 69 height 11
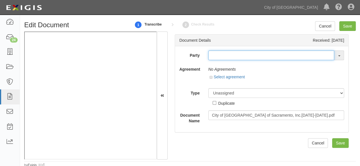
click at [215, 54] on input "text" at bounding box center [271, 56] width 126 height 10
paste input "TOFA of Sacramento, Inc."
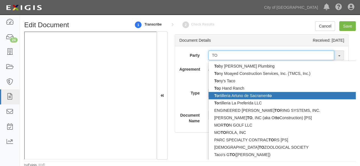
type input "T"
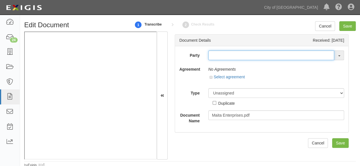
click at [217, 55] on input "text" at bounding box center [271, 56] width 126 height 10
paste input "MAITA ENTERPRISES, INC."
type input "MAI"
click at [220, 51] on input "text" at bounding box center [271, 56] width 126 height 10
paste input "Mark Thomas & Company, Inc."
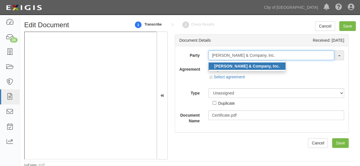
type input "Mark Thomas & Company, Inc."
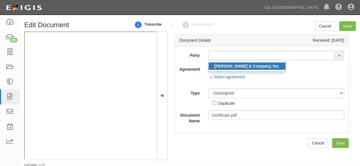
click at [231, 64] on strong "Mark Thomas & Company, Inc." at bounding box center [246, 66] width 65 height 5
type input "Mark Thomas & Company, Inc."
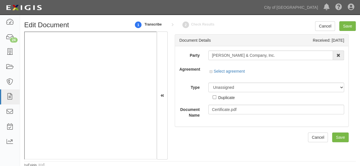
click at [228, 78] on div at bounding box center [276, 77] width 136 height 3
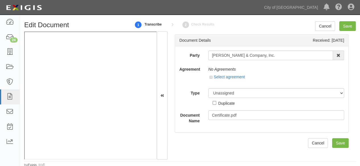
click at [234, 79] on div "Select agreement" at bounding box center [227, 77] width 35 height 6
click at [234, 77] on link "Select agreement" at bounding box center [227, 77] width 35 height 5
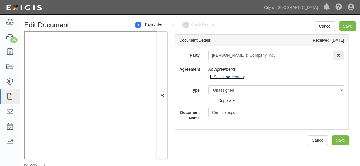
click at [234, 76] on link "Select agreement" at bounding box center [227, 77] width 35 height 5
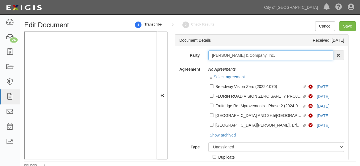
click at [226, 54] on input "Mark Thomas & Company, Inc." at bounding box center [270, 56] width 125 height 10
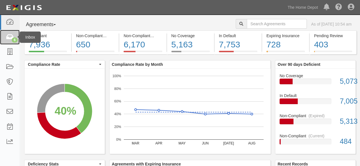
click at [11, 36] on icon at bounding box center [10, 37] width 8 height 7
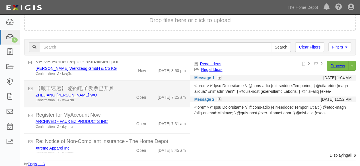
scroll to position [79, 0]
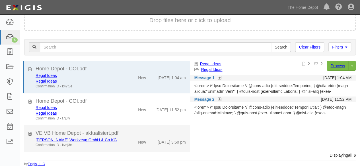
scroll to position [79, 0]
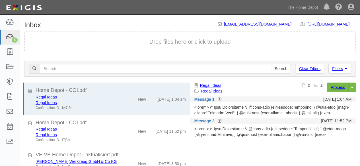
scroll to position [22, 0]
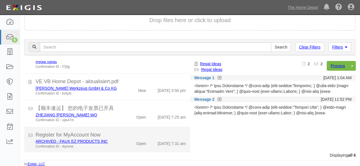
scroll to position [79, 0]
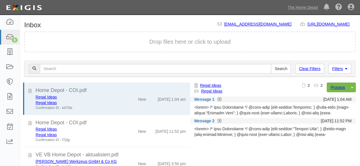
scroll to position [22, 0]
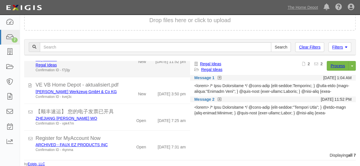
scroll to position [109, 0]
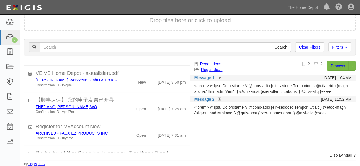
scroll to position [109, 0]
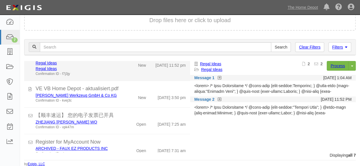
scroll to position [109, 0]
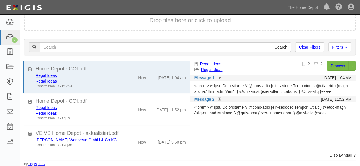
scroll to position [22, 0]
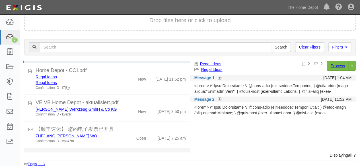
scroll to position [109, 0]
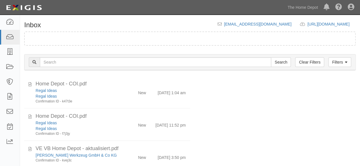
scroll to position [22, 0]
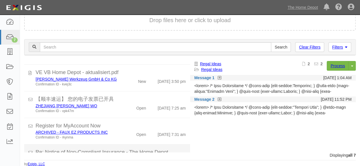
scroll to position [109, 0]
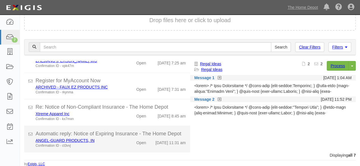
click at [119, 143] on div "ANGEL-GUARD PRODUCTS, IN Confirmation ID - ct3vvj" at bounding box center [77, 143] width 92 height 11
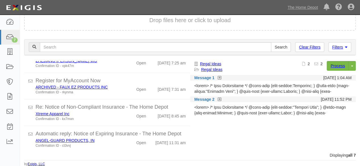
scroll to position [109, 0]
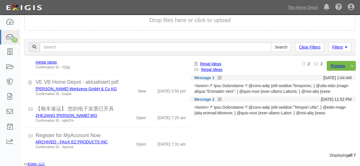
scroll to position [109, 0]
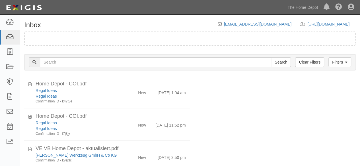
scroll to position [22, 0]
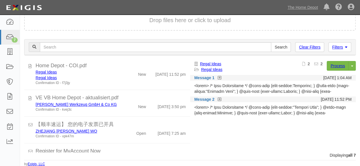
scroll to position [109, 0]
